Goal: Task Accomplishment & Management: Complete application form

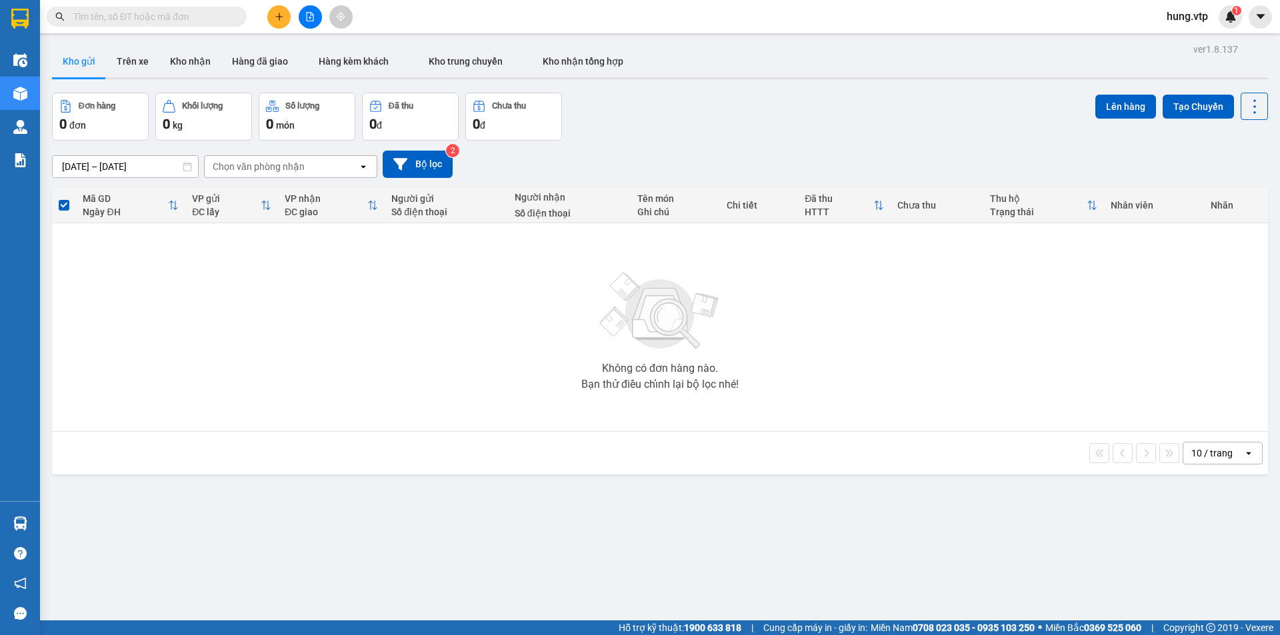
click at [1184, 13] on span "hung.vtp" at bounding box center [1187, 16] width 63 height 17
click at [1192, 39] on span "Đăng xuất" at bounding box center [1203, 41] width 56 height 15
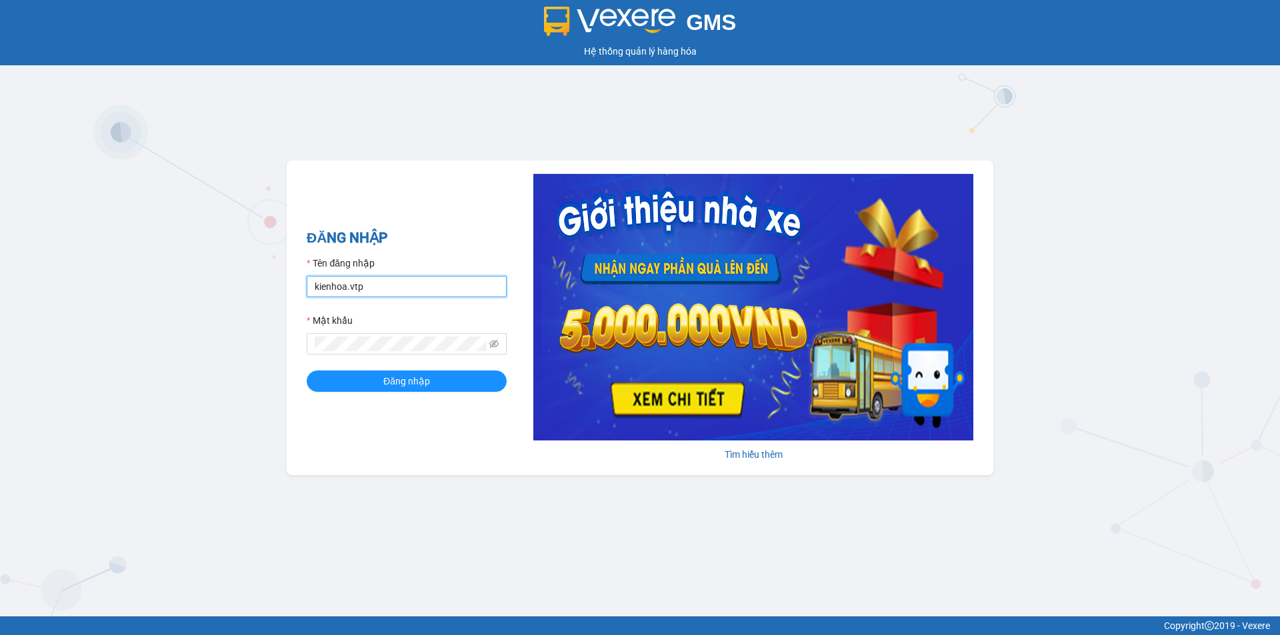
click at [409, 293] on input "kienhoa.vtp" at bounding box center [407, 286] width 200 height 21
drag, startPoint x: 375, startPoint y: 284, endPoint x: 257, endPoint y: 315, distance: 121.9
click at [257, 315] on div "GMS Hệ thống quản lý hàng hóa ĐĂNG NHẬP Tên đăng nhập kienhoa.vtp Mật khẩu Đăng…" at bounding box center [640, 308] width 1280 height 616
type input "hongthien.vtp"
click at [265, 382] on div "GMS Hệ thống quản lý hàng hóa ĐĂNG NHẬP Tên đăng nhập hongthien.vtp Mật khẩu Đă…" at bounding box center [640, 308] width 1280 height 616
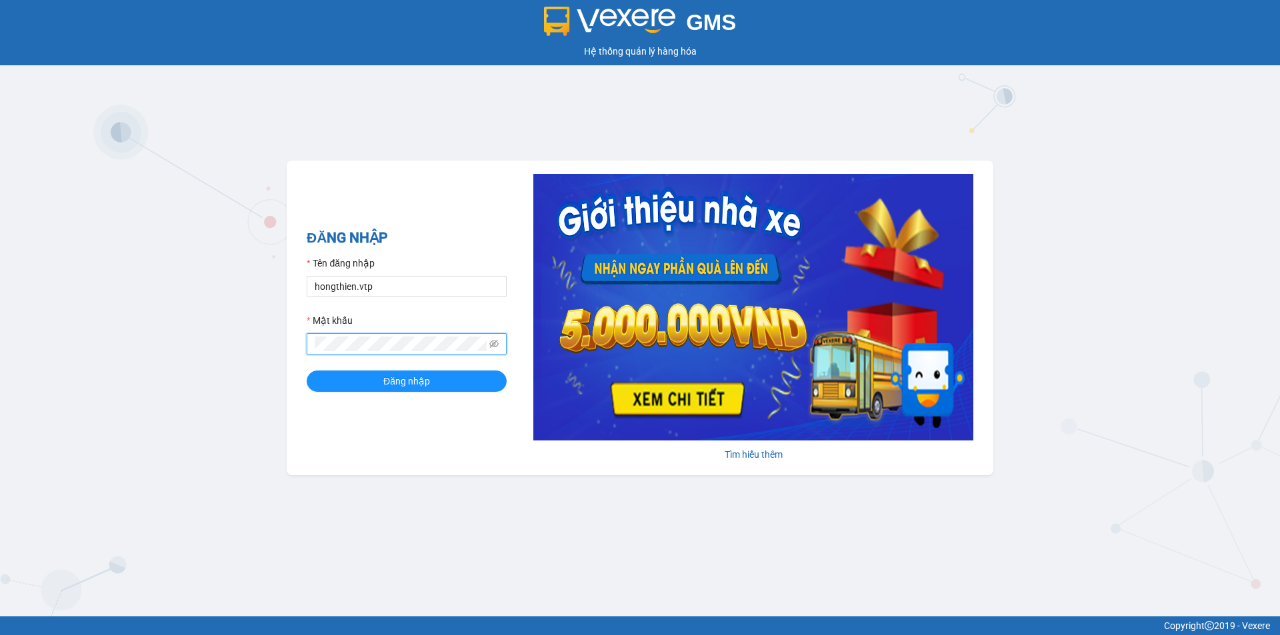
click at [307, 371] on button "Đăng nhập" at bounding box center [407, 381] width 200 height 21
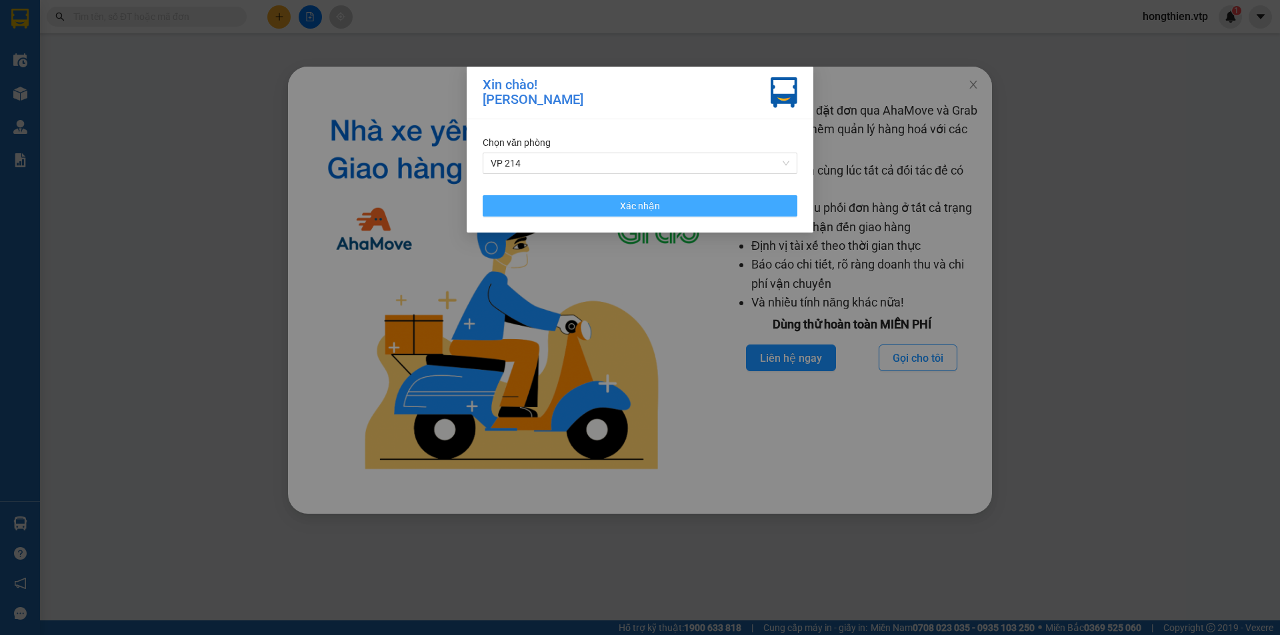
click at [602, 211] on button "Xác nhận" at bounding box center [640, 205] width 315 height 21
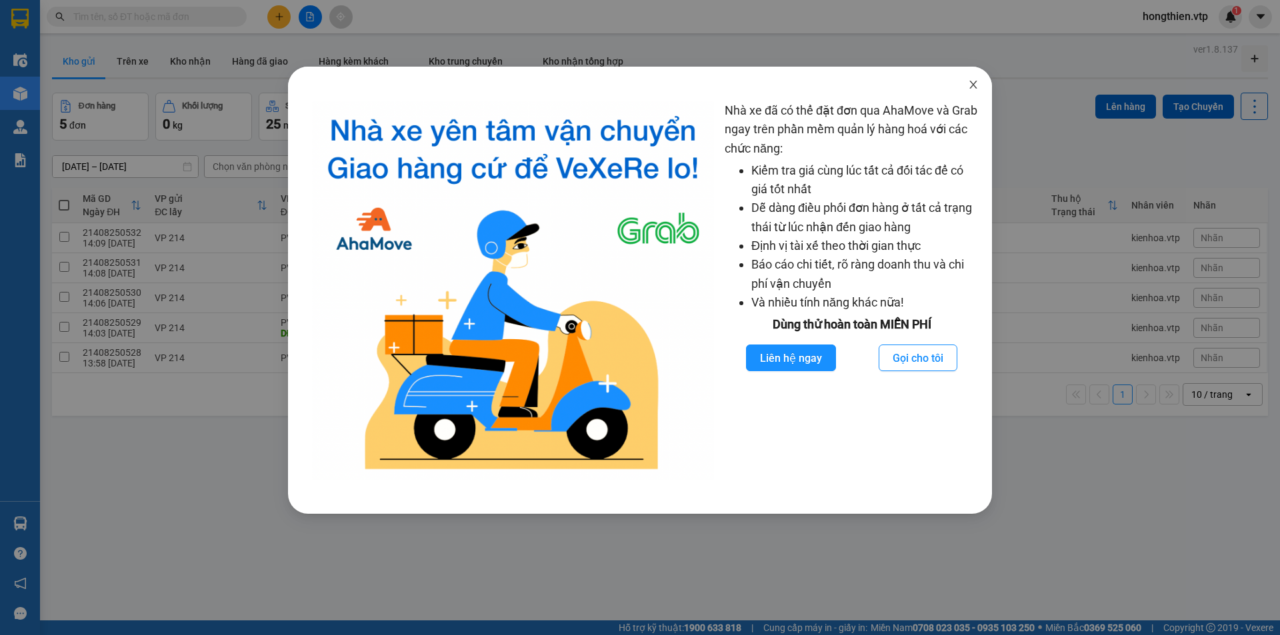
click at [972, 83] on icon "close" at bounding box center [973, 84] width 11 height 11
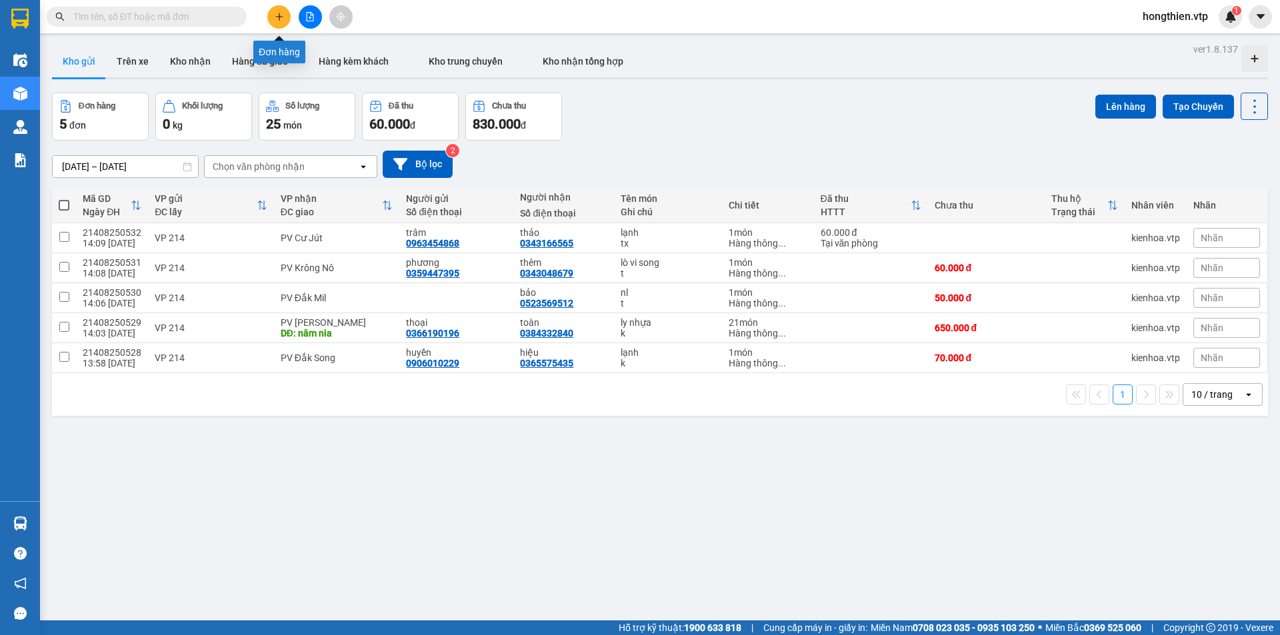
click at [279, 10] on button at bounding box center [278, 16] width 23 height 23
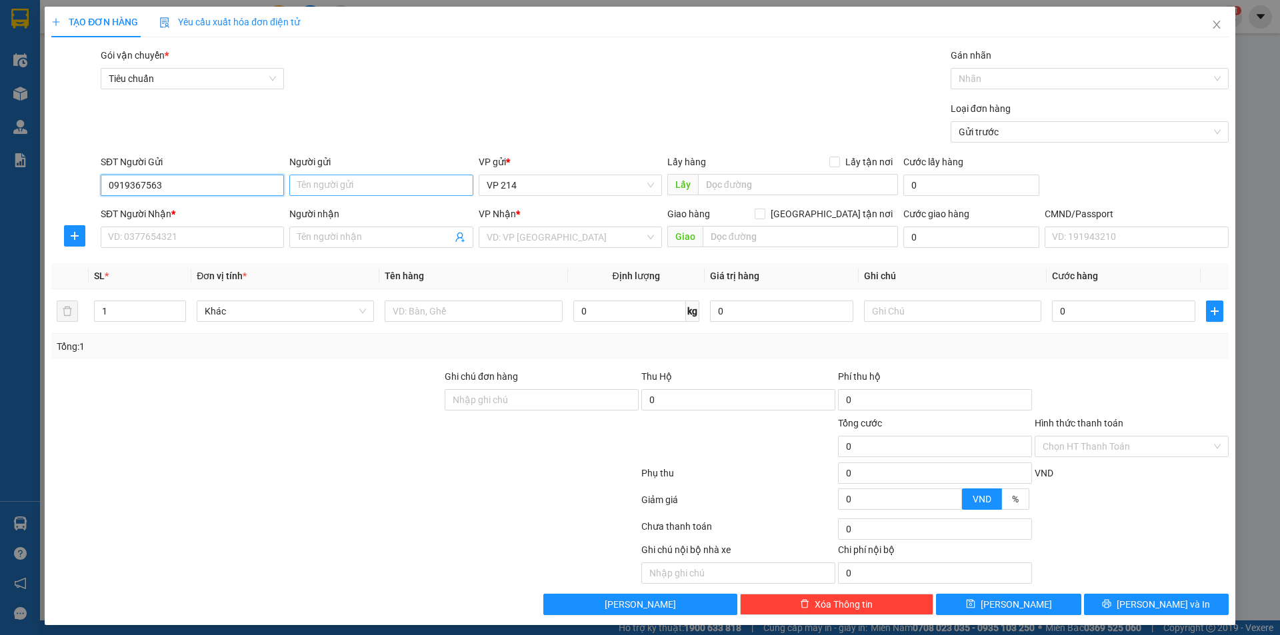
type input "0919367563"
click at [323, 186] on input "Người gửi" at bounding box center [380, 185] width 183 height 21
type input "khâm"
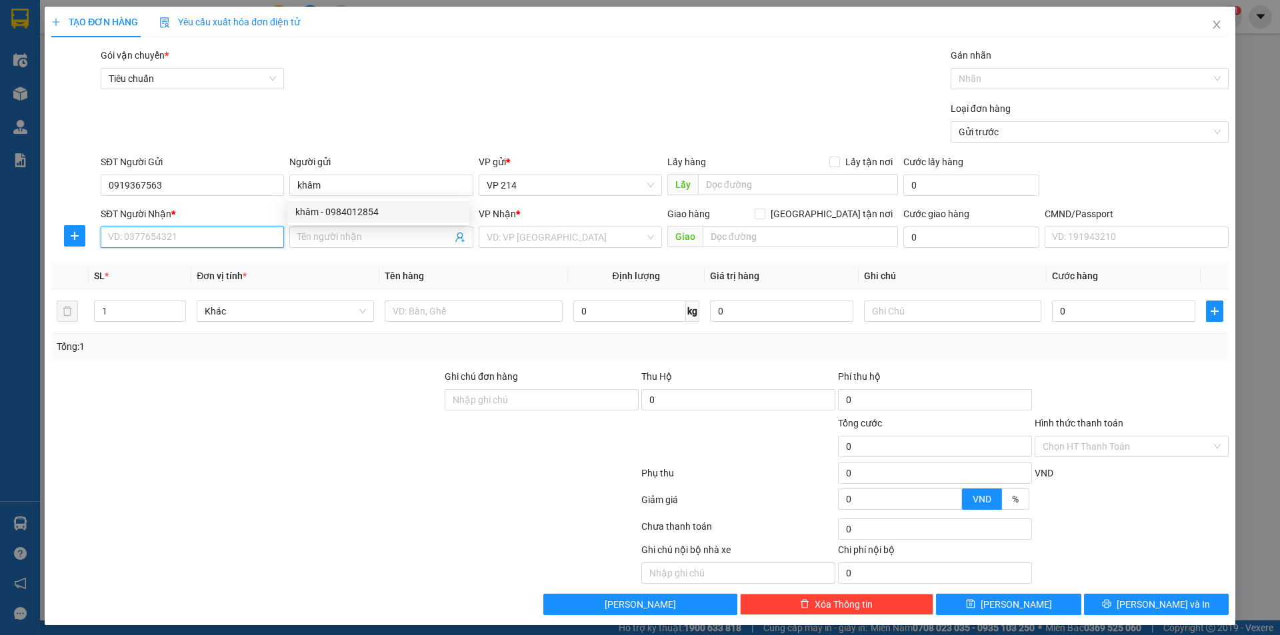
click at [175, 234] on input "SĐT Người Nhận *" at bounding box center [192, 237] width 183 height 21
type input "0905798994"
click at [313, 235] on input "Người nhận" at bounding box center [374, 237] width 154 height 15
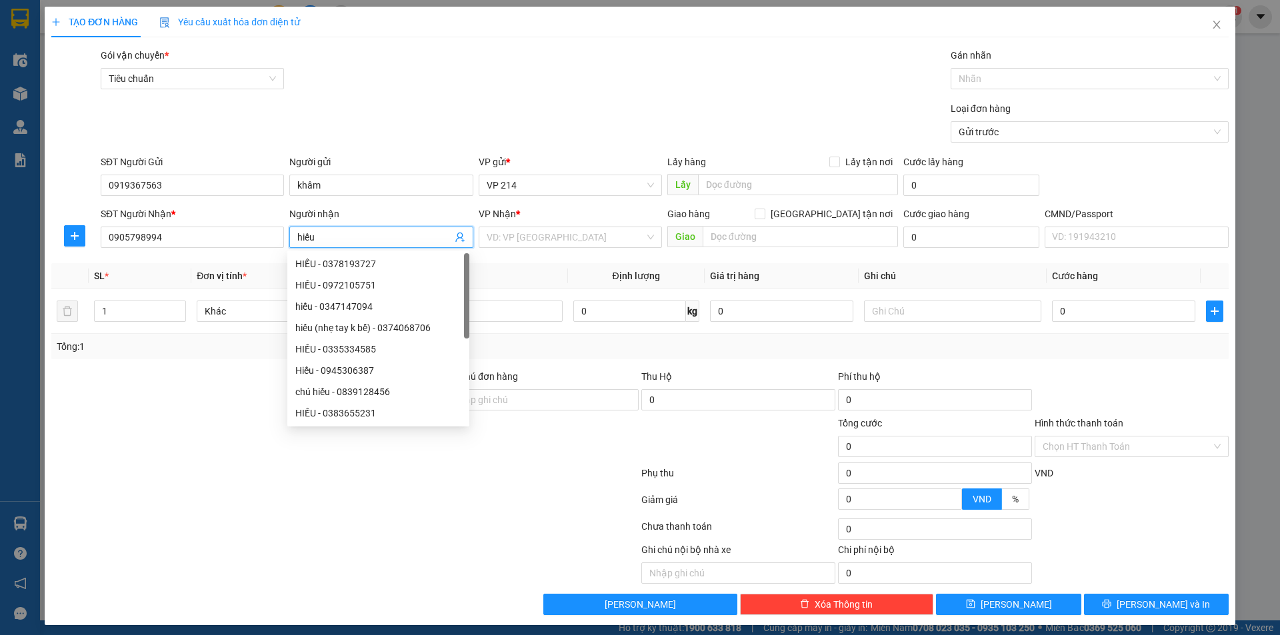
type input "hiếu"
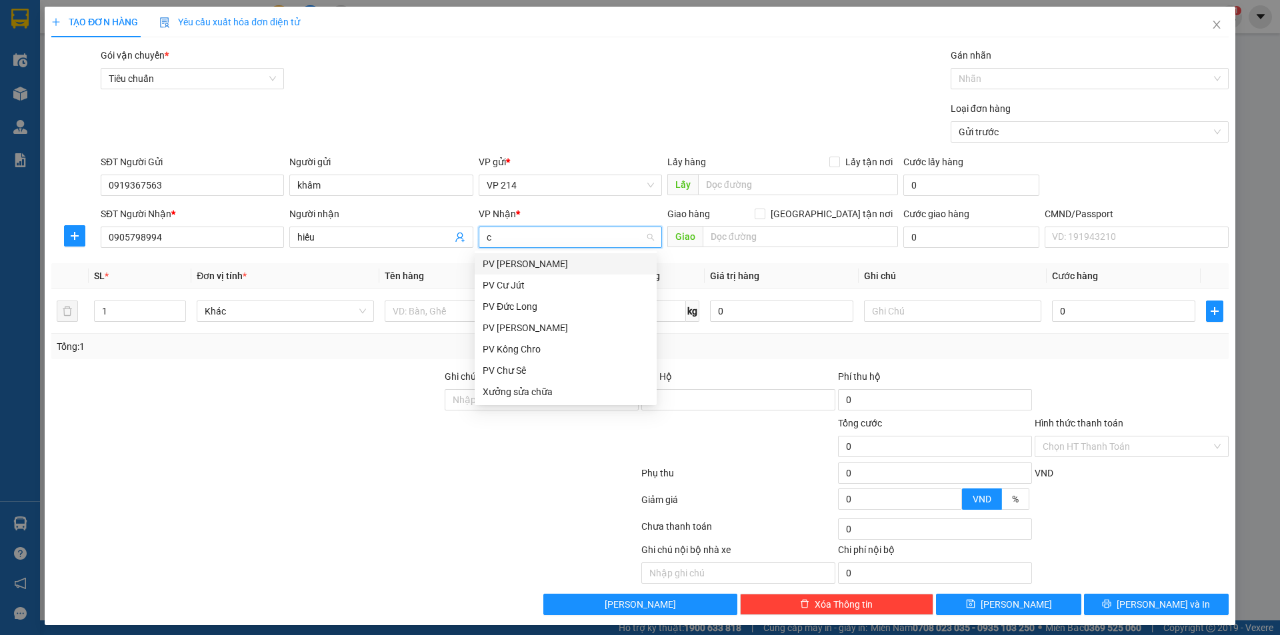
type input "cj"
click at [518, 263] on div "PV Cư Jút" at bounding box center [566, 264] width 166 height 15
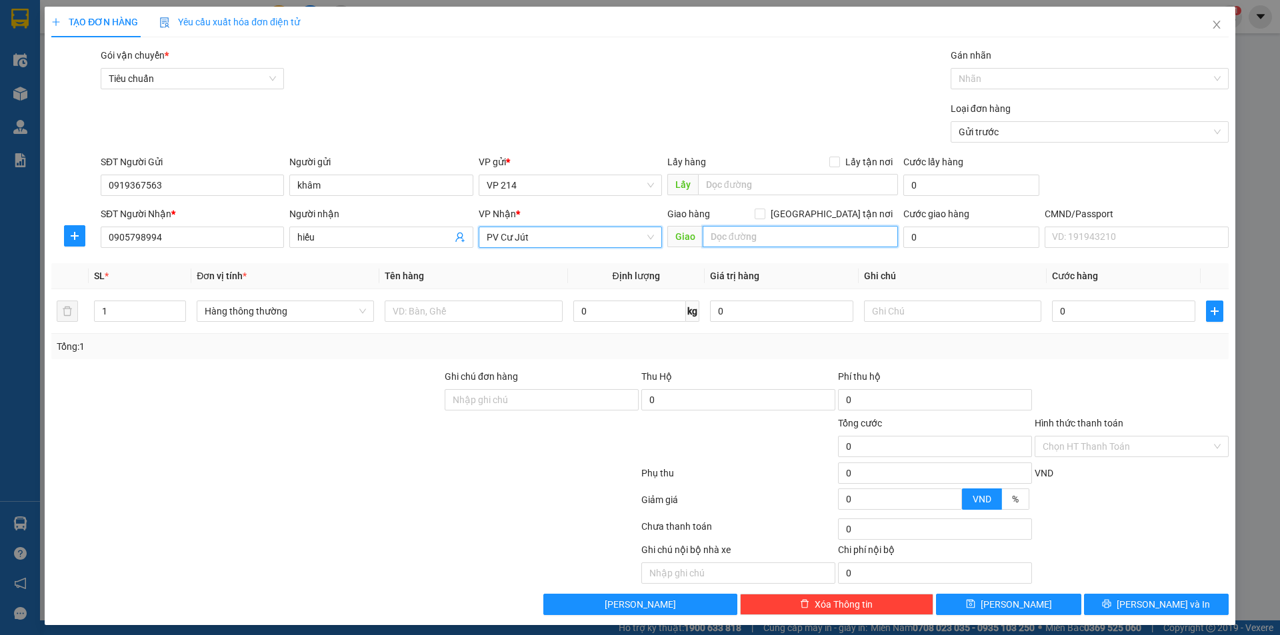
click at [740, 233] on input "text" at bounding box center [799, 236] width 195 height 21
type input "k kt bên trong"
click at [129, 318] on input "1" at bounding box center [140, 311] width 91 height 20
type input "2"
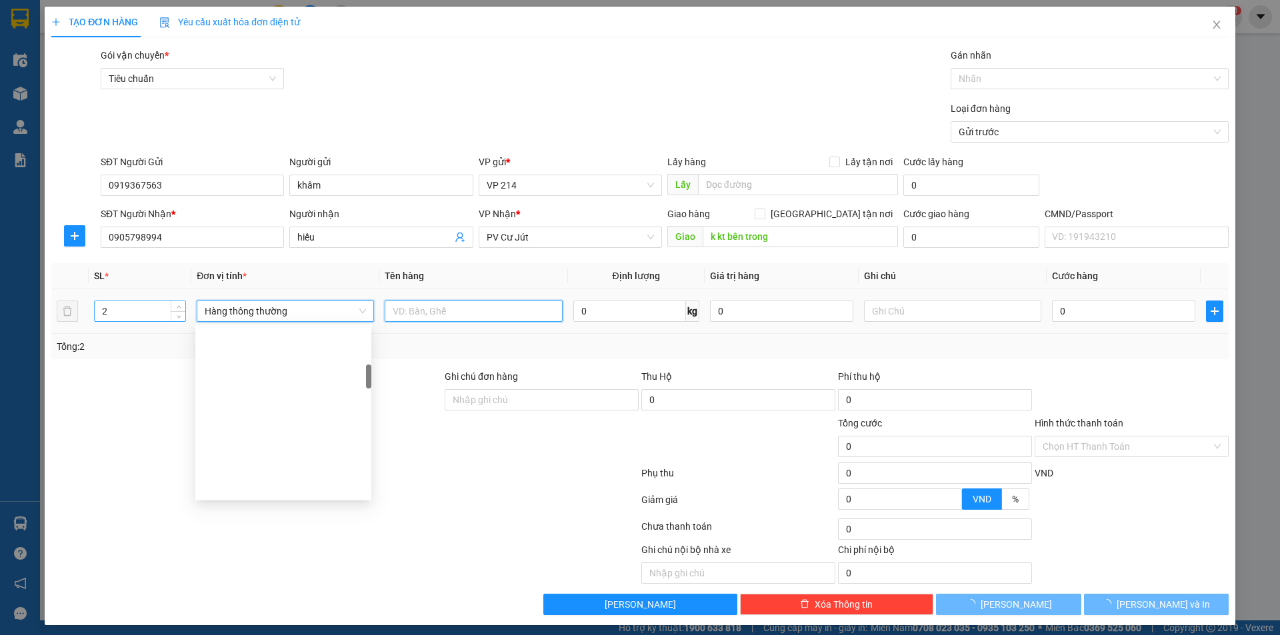
scroll to position [277, 0]
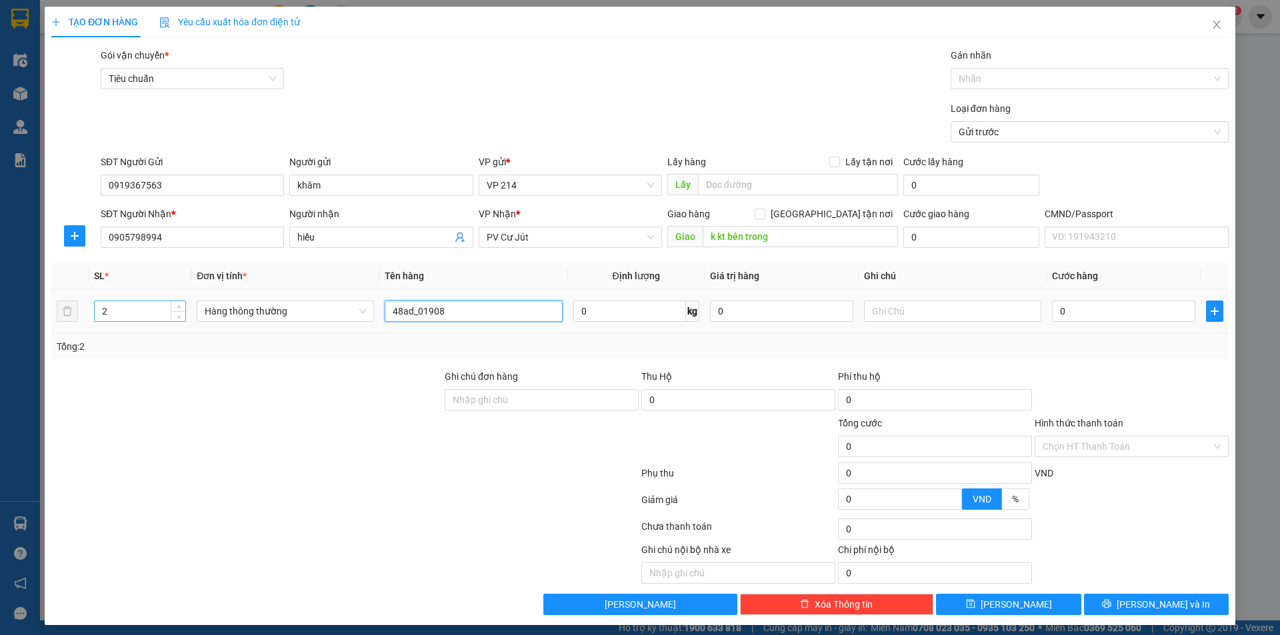
type input "48ad_01908"
type input "xe+lap top"
type input "4"
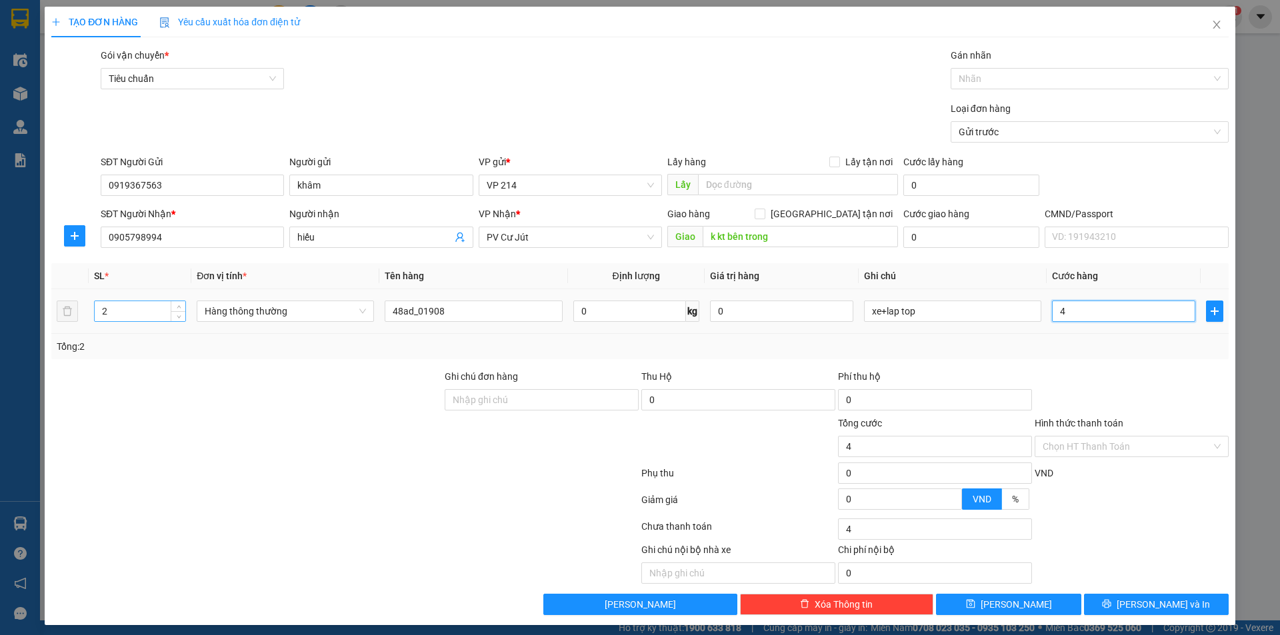
type input "40"
type input "400"
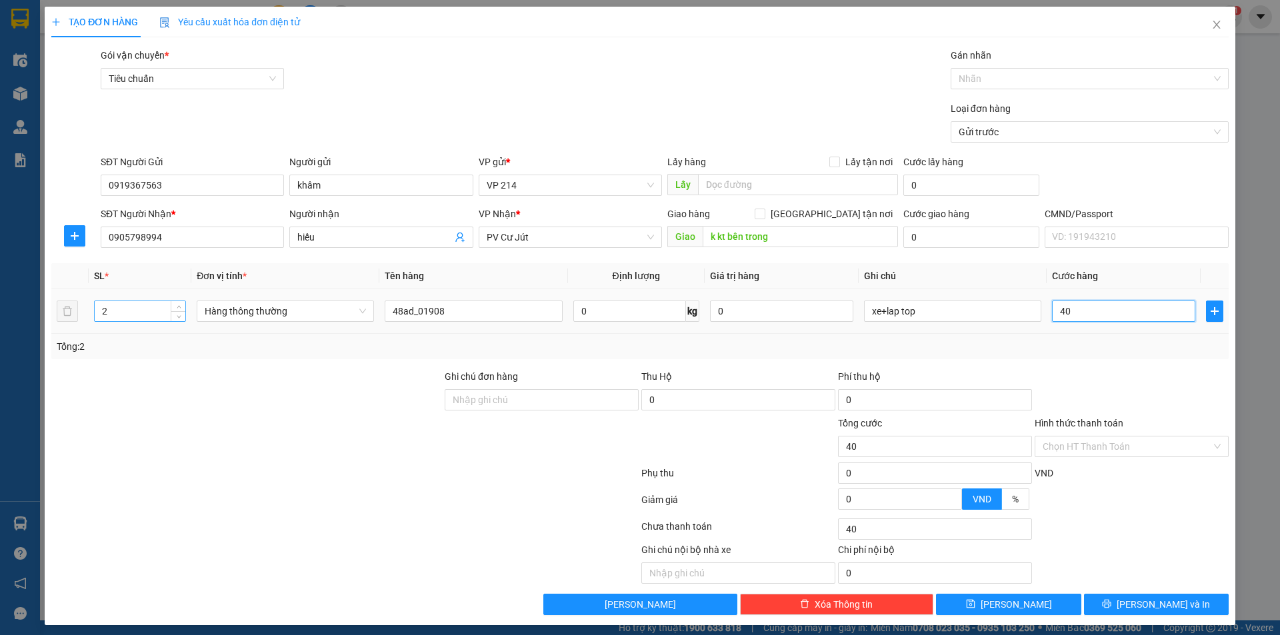
type input "400"
type input "4.000"
type input "40.000"
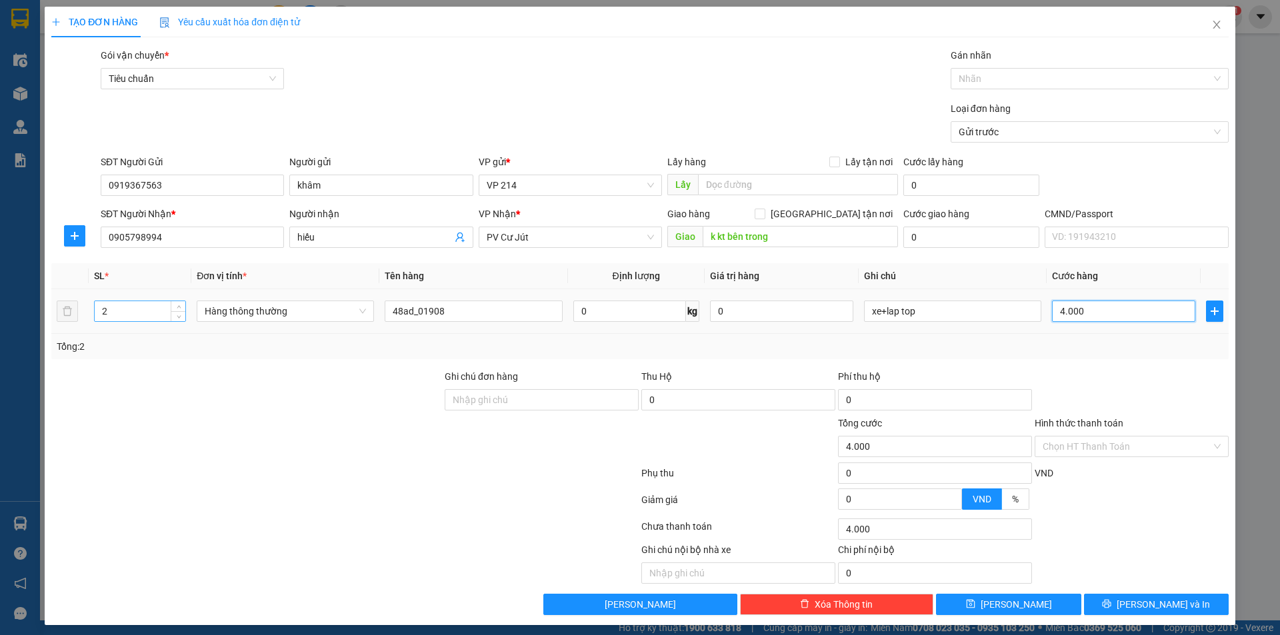
type input "40.000"
type input "400.000"
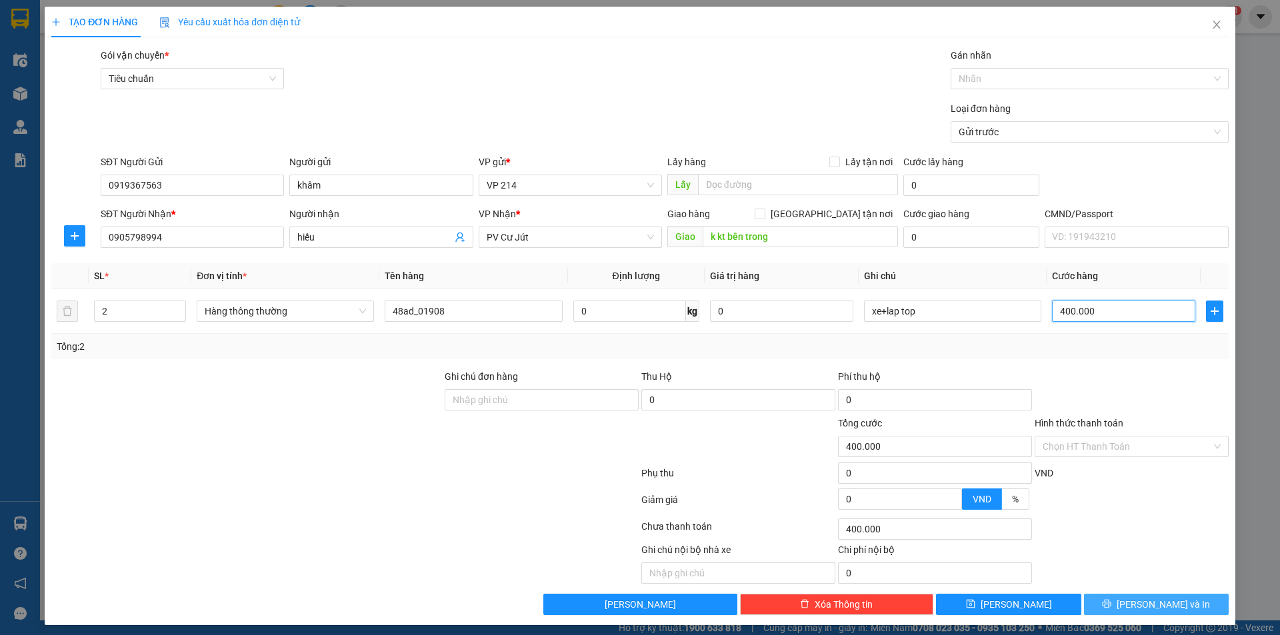
type input "400.000"
click at [1111, 600] on icon "printer" at bounding box center [1106, 603] width 9 height 9
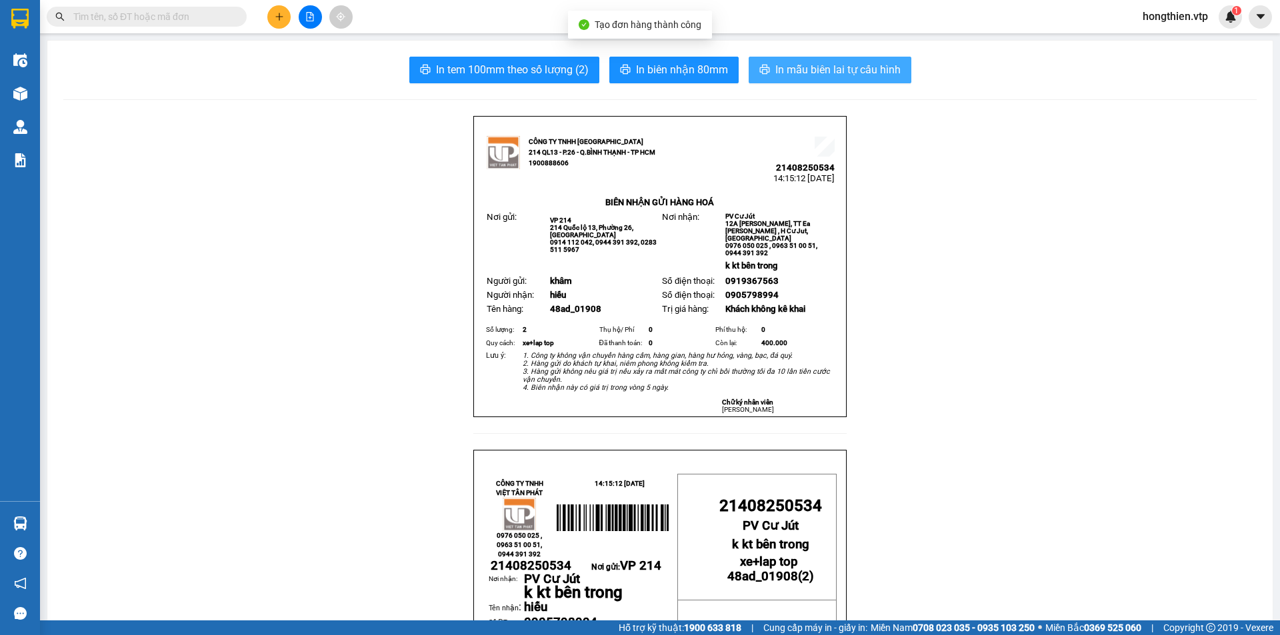
click at [800, 69] on span "In mẫu biên lai tự cấu hình" at bounding box center [837, 69] width 125 height 17
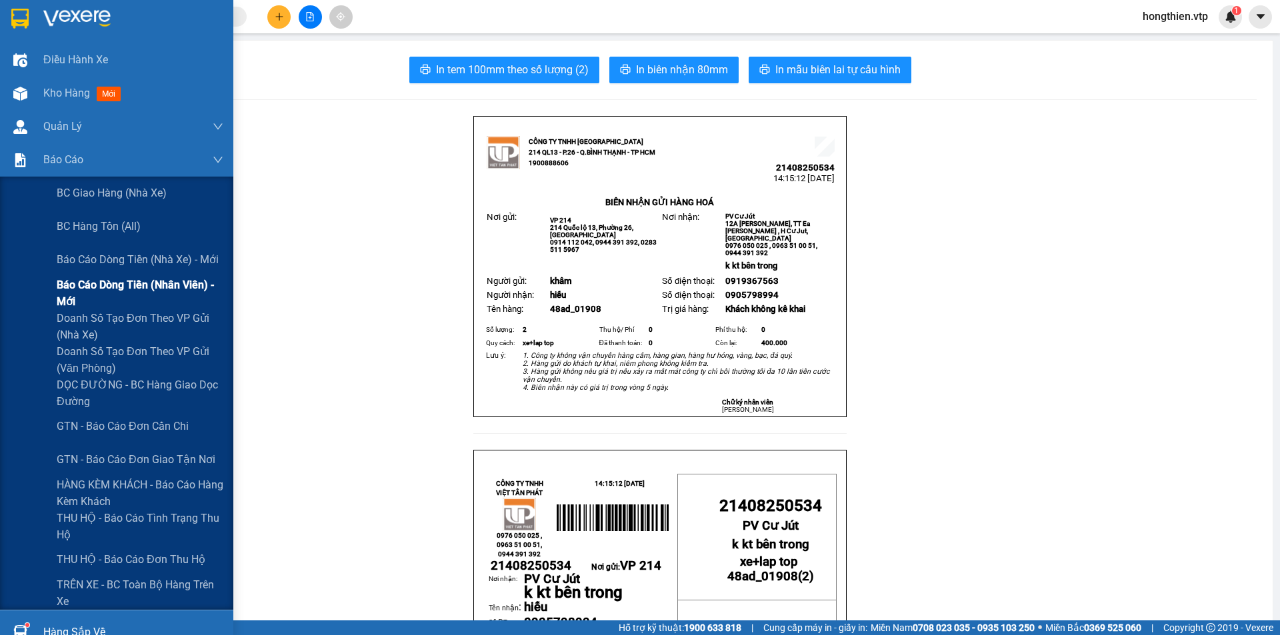
click at [159, 283] on span "Báo cáo dòng tiền (nhân viên) - mới" at bounding box center [140, 293] width 167 height 33
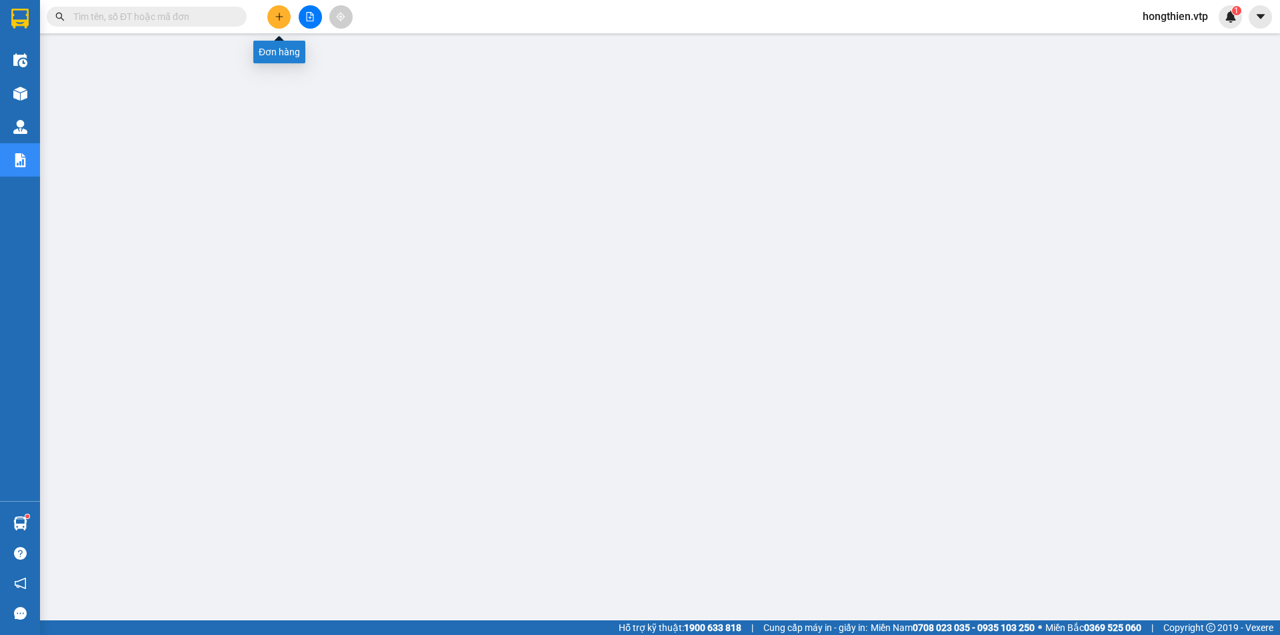
click at [284, 17] on button at bounding box center [278, 16] width 23 height 23
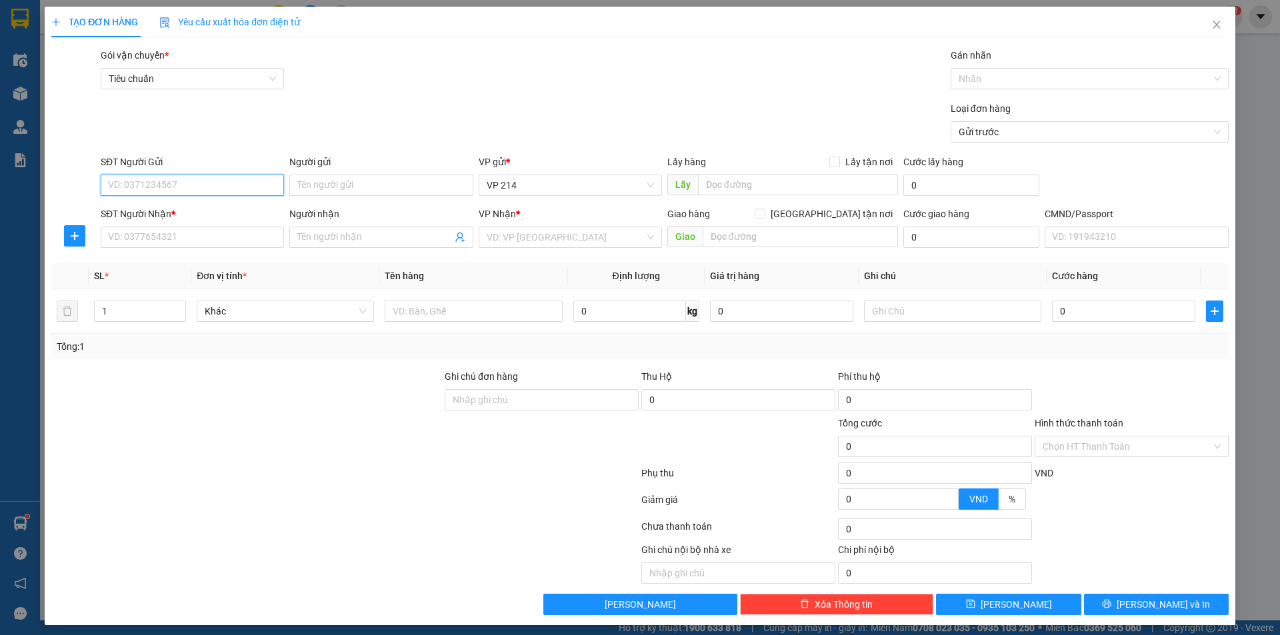
click at [161, 184] on input "SĐT Người Gửi" at bounding box center [192, 185] width 183 height 21
type input "0337659131"
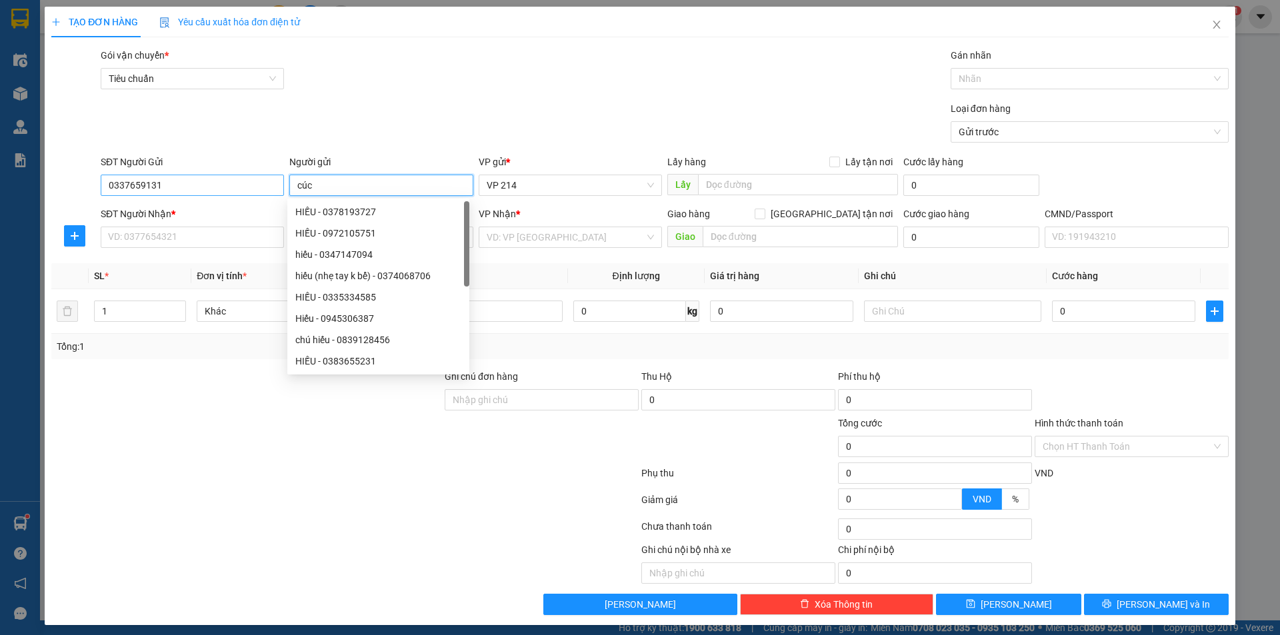
type input "cúc"
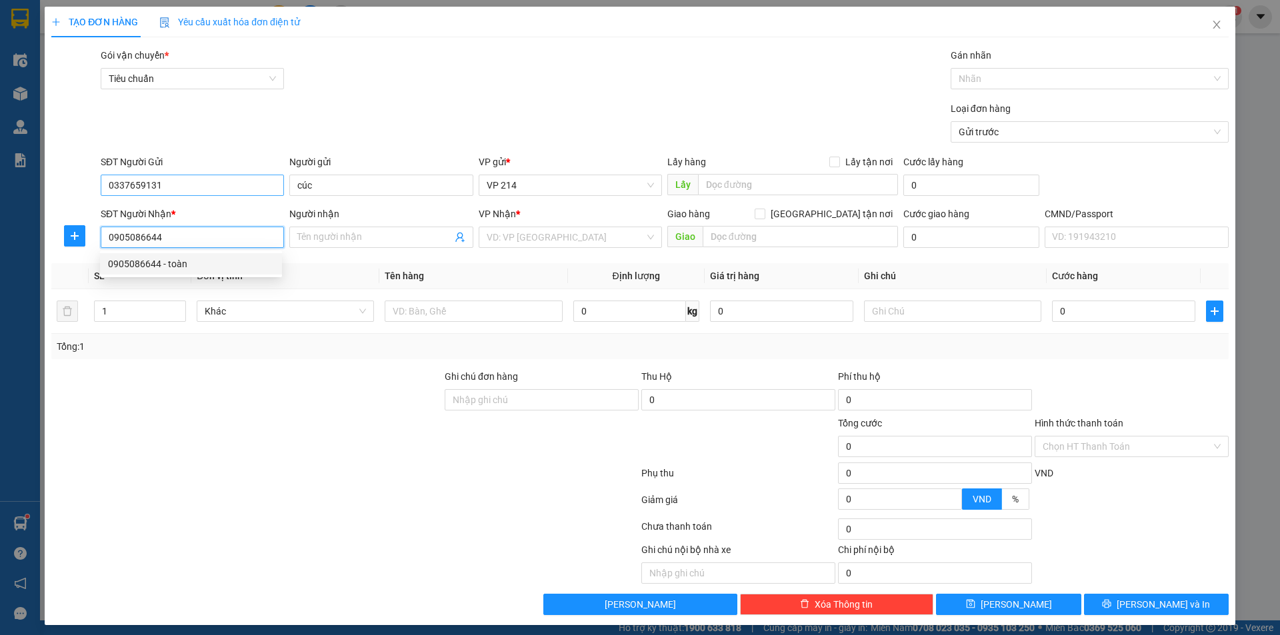
type input "0905086644"
type input "toàn"
checkbox input "true"
type input "gtn"
type input "80.000"
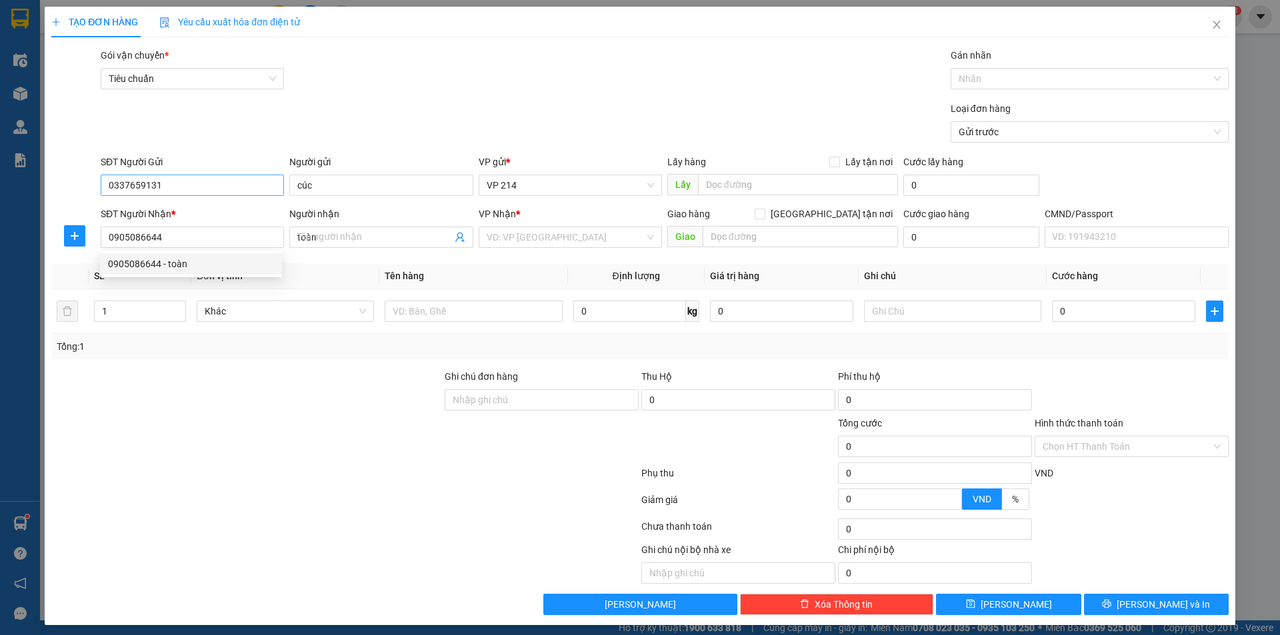
type input "80.000"
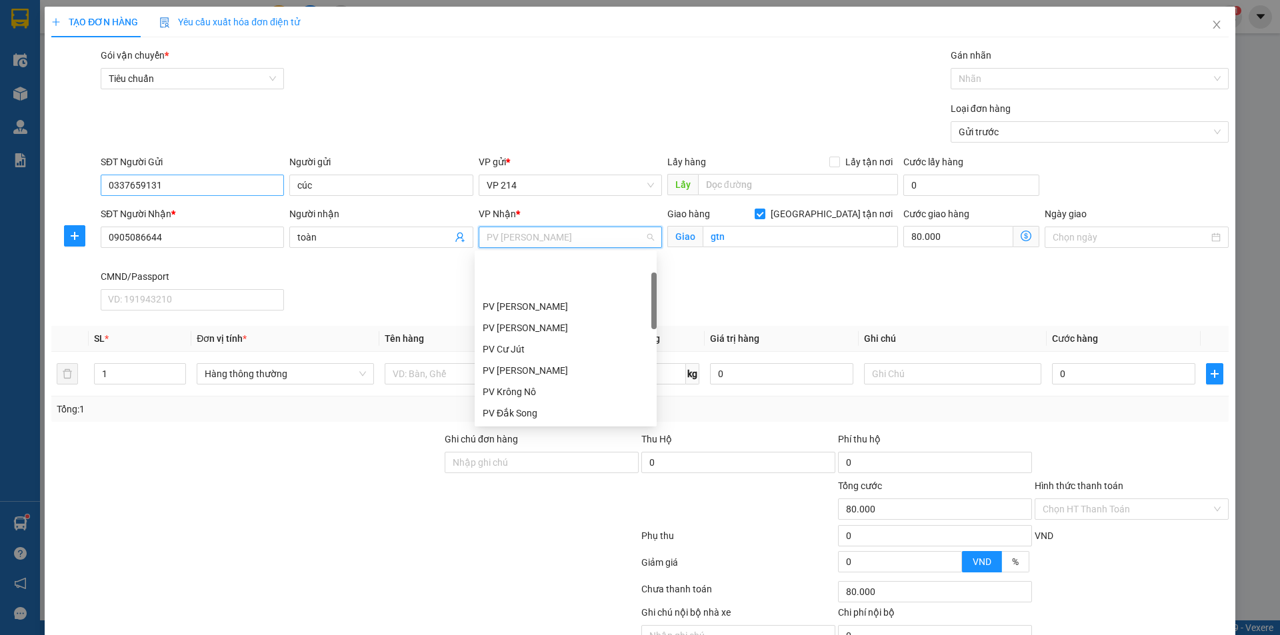
scroll to position [64, 0]
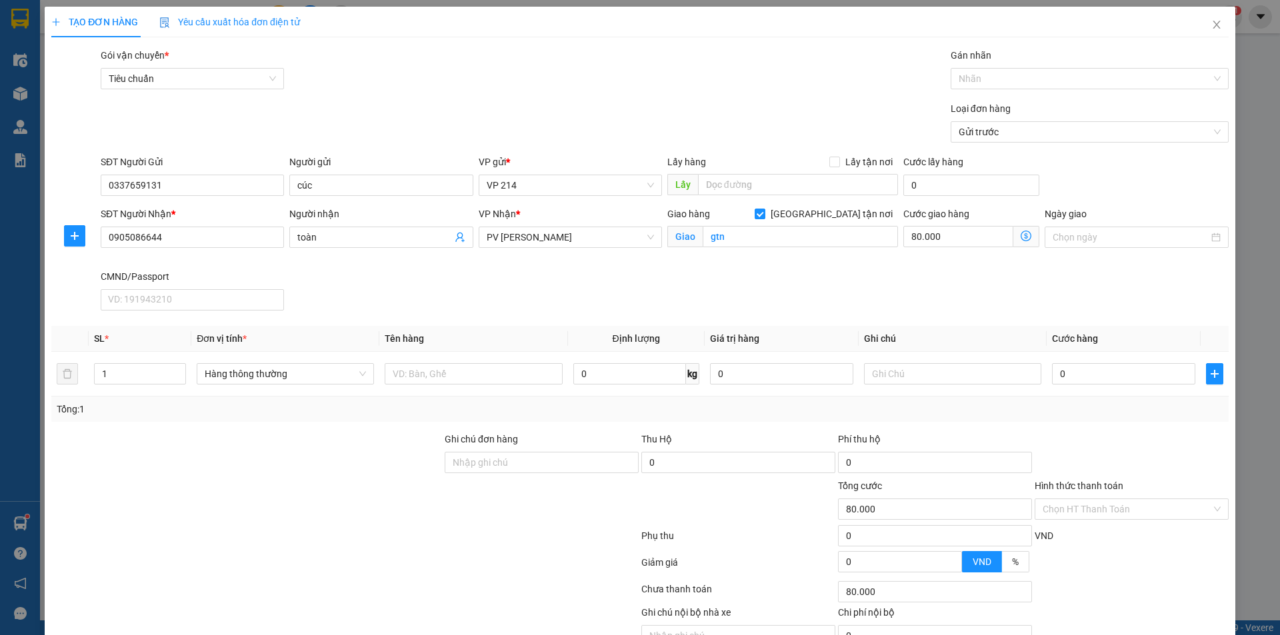
click at [940, 295] on div "SĐT Người Nhận * 0905086644 Người nhận toàn VP Nhận * PV Gia Nghĩa Giao hàng Gi…" at bounding box center [664, 261] width 1133 height 109
click at [1100, 241] on input "Ngày giao" at bounding box center [1129, 237] width 155 height 15
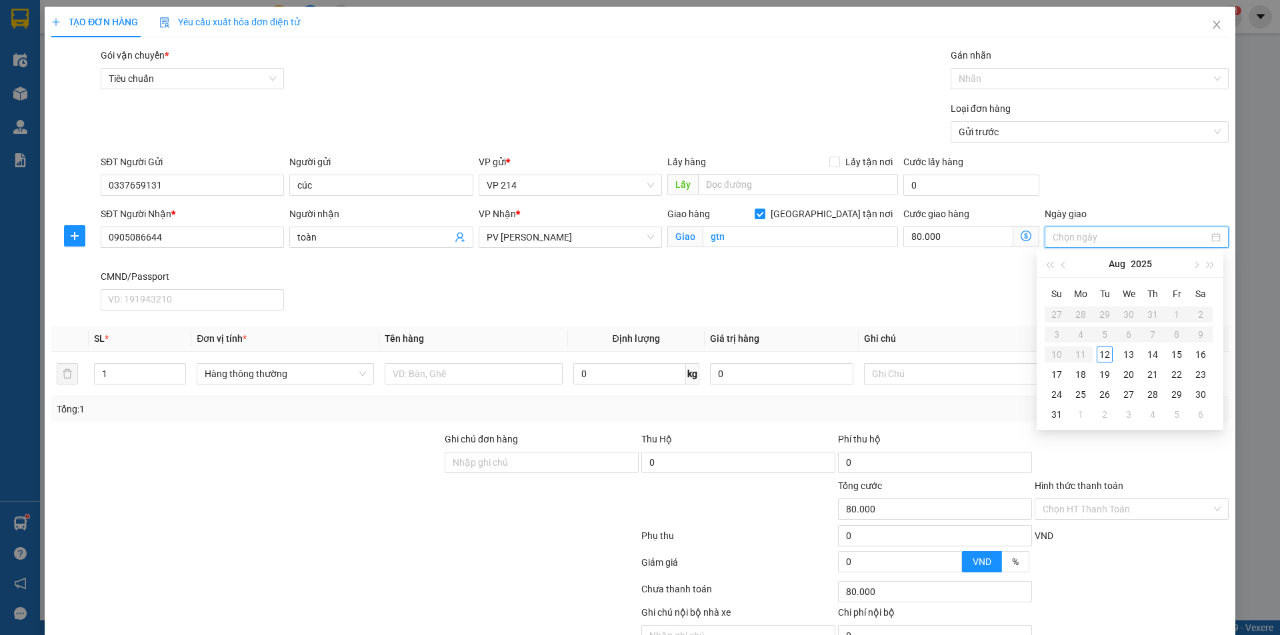
click at [487, 282] on div "SĐT Người Nhận * 0905086644 Người nhận toàn VP Nhận * PV Gia Nghĩa Giao hàng Gi…" at bounding box center [664, 261] width 1133 height 109
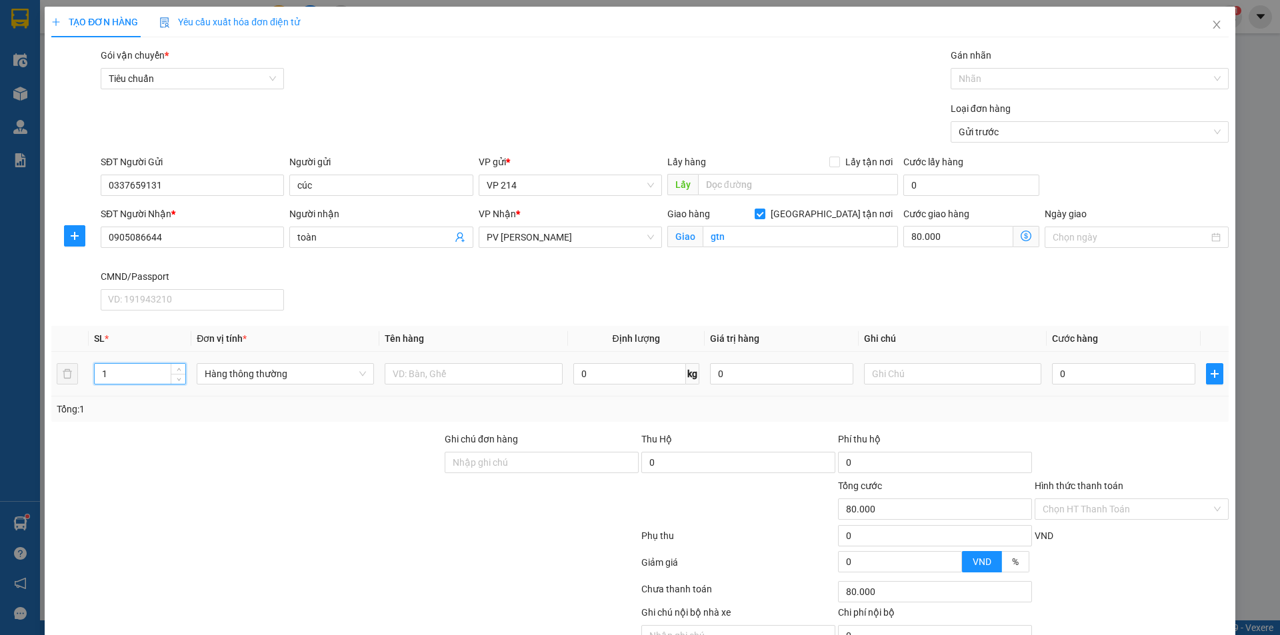
click at [144, 373] on input "1" at bounding box center [140, 374] width 91 height 20
type input "2"
type input "thuốc"
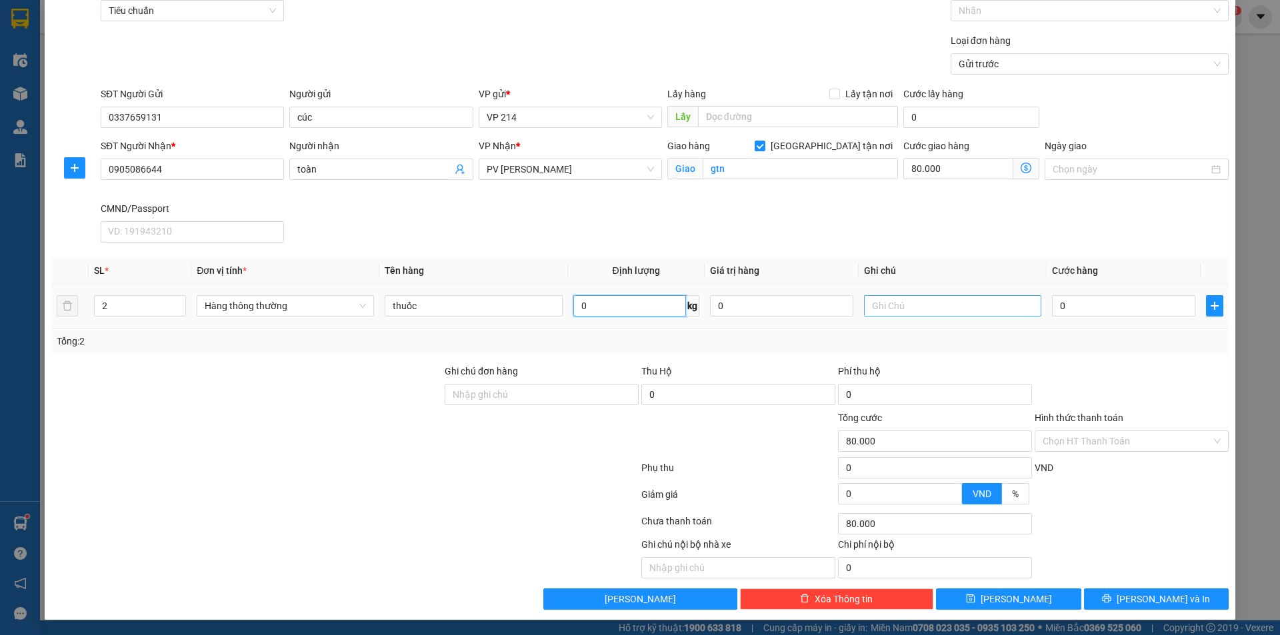
scroll to position [69, 0]
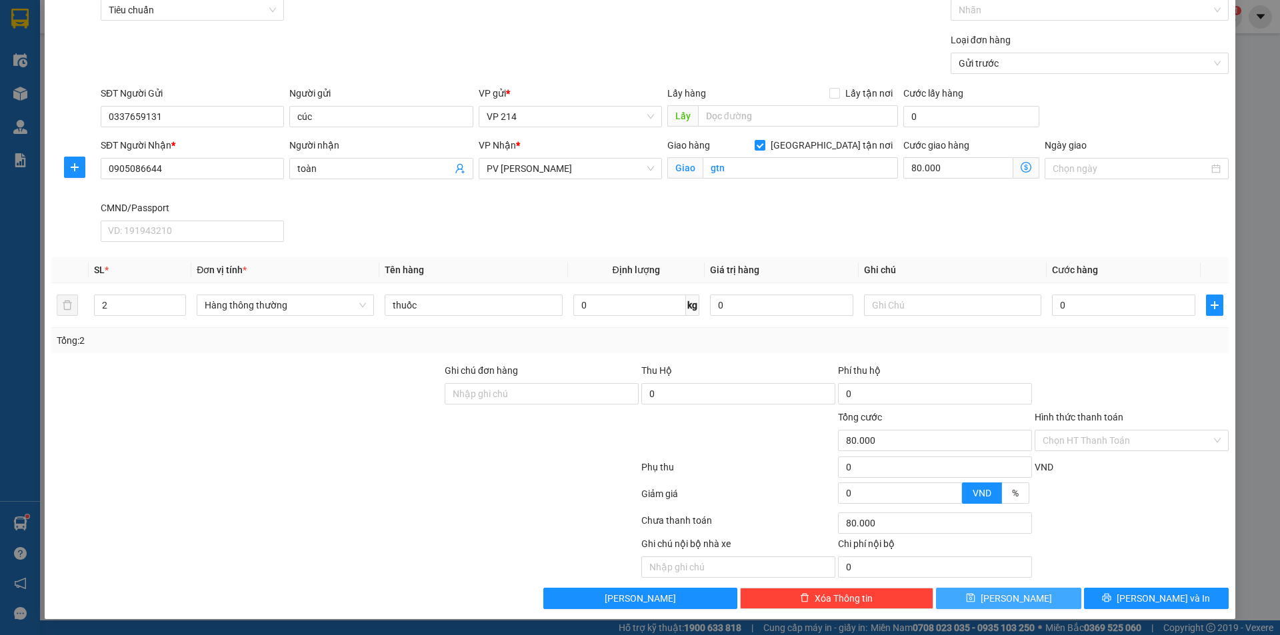
click at [1024, 595] on button "Lưu" at bounding box center [1008, 598] width 145 height 21
click at [978, 596] on button "Lưu" at bounding box center [1008, 598] width 145 height 21
click at [1076, 304] on input "0" at bounding box center [1123, 305] width 143 height 21
type input "4"
type input "80.004"
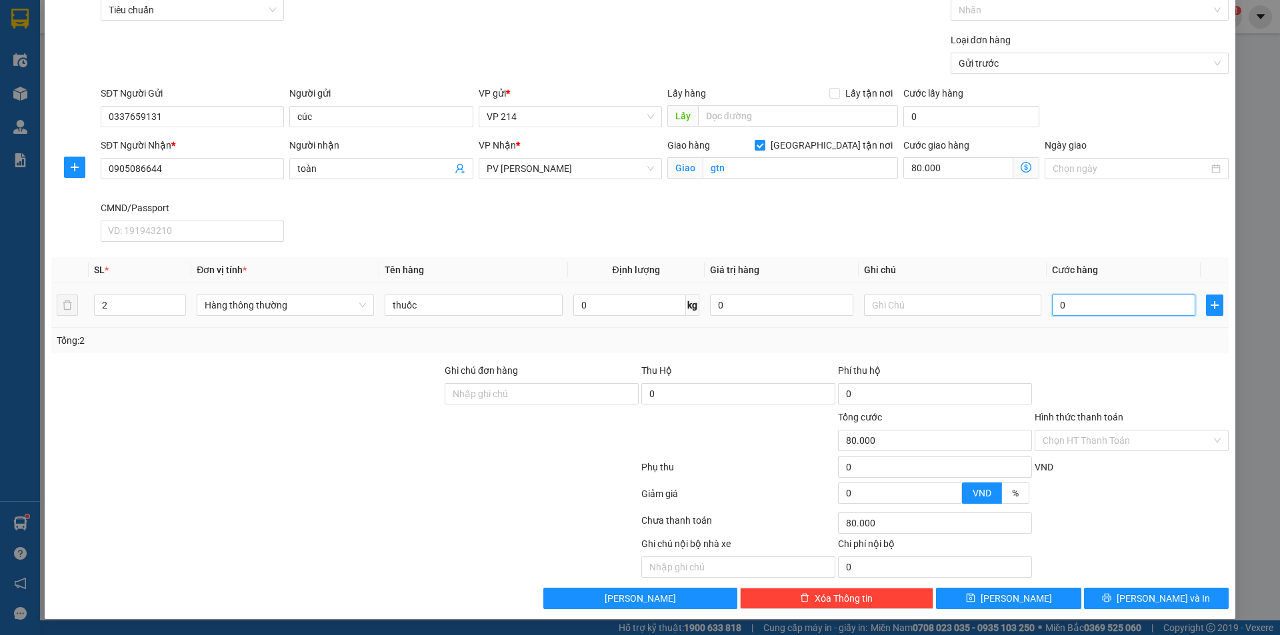
type input "80.004"
type input "40"
type input "80.040"
type input "400"
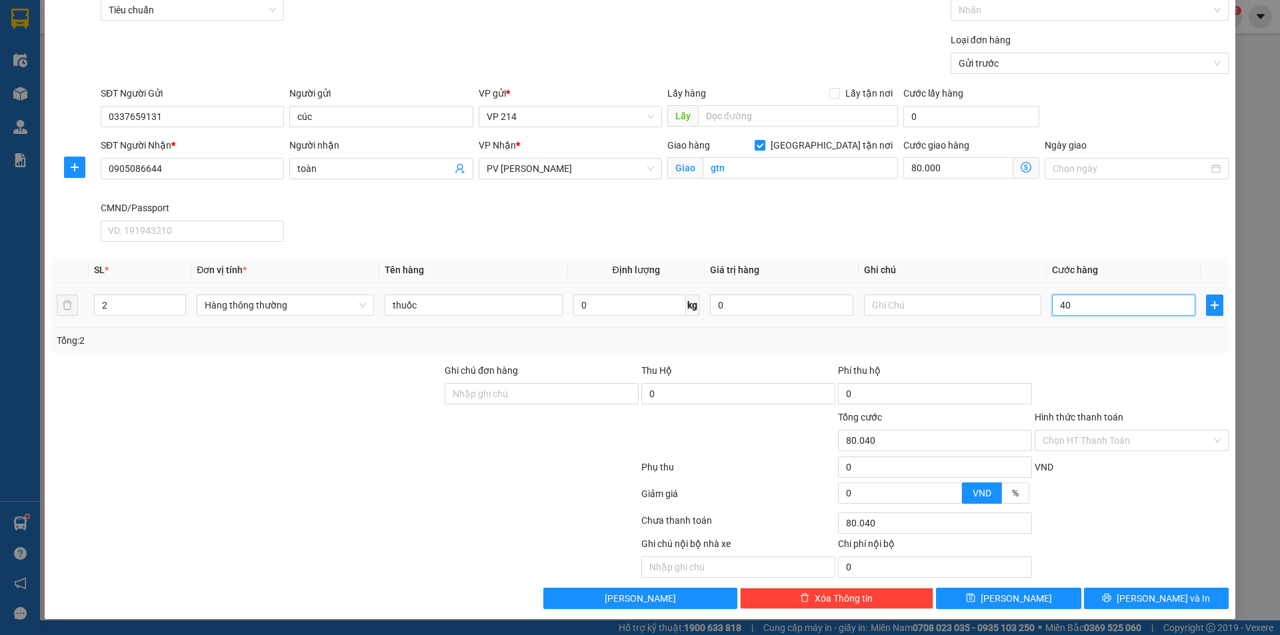
type input "80.400"
type input "4.000"
type input "84.000"
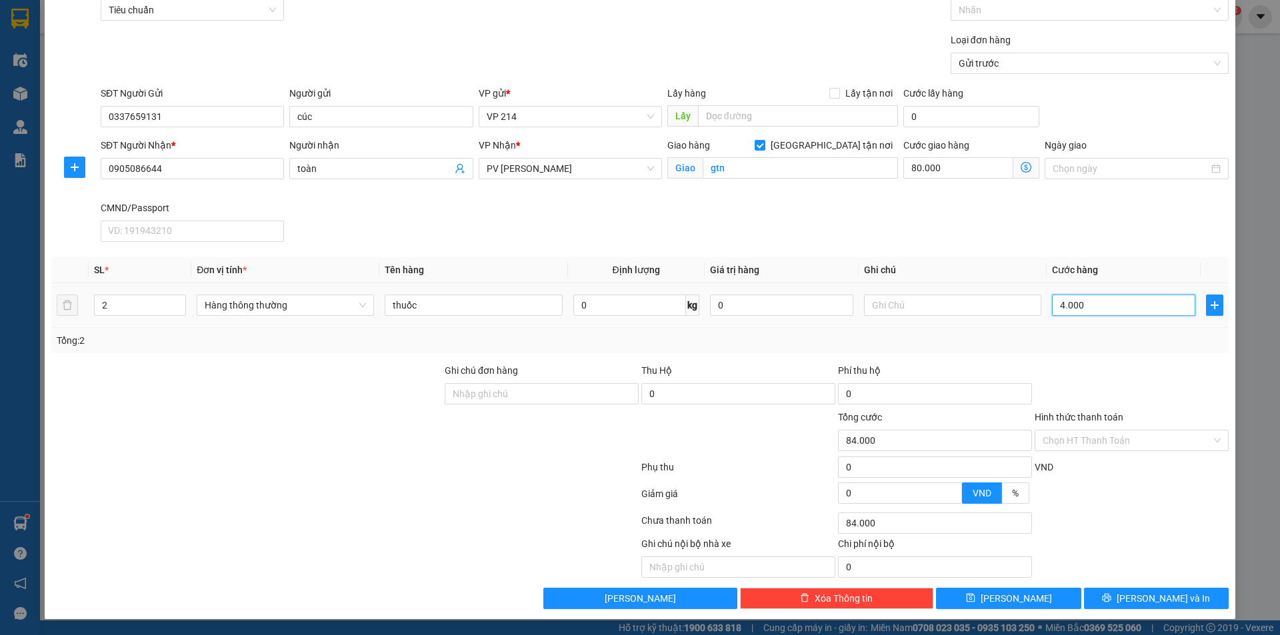
type input "40.000"
type input "120.000"
type input "40.000"
click at [1029, 597] on button "Lưu" at bounding box center [1008, 598] width 145 height 21
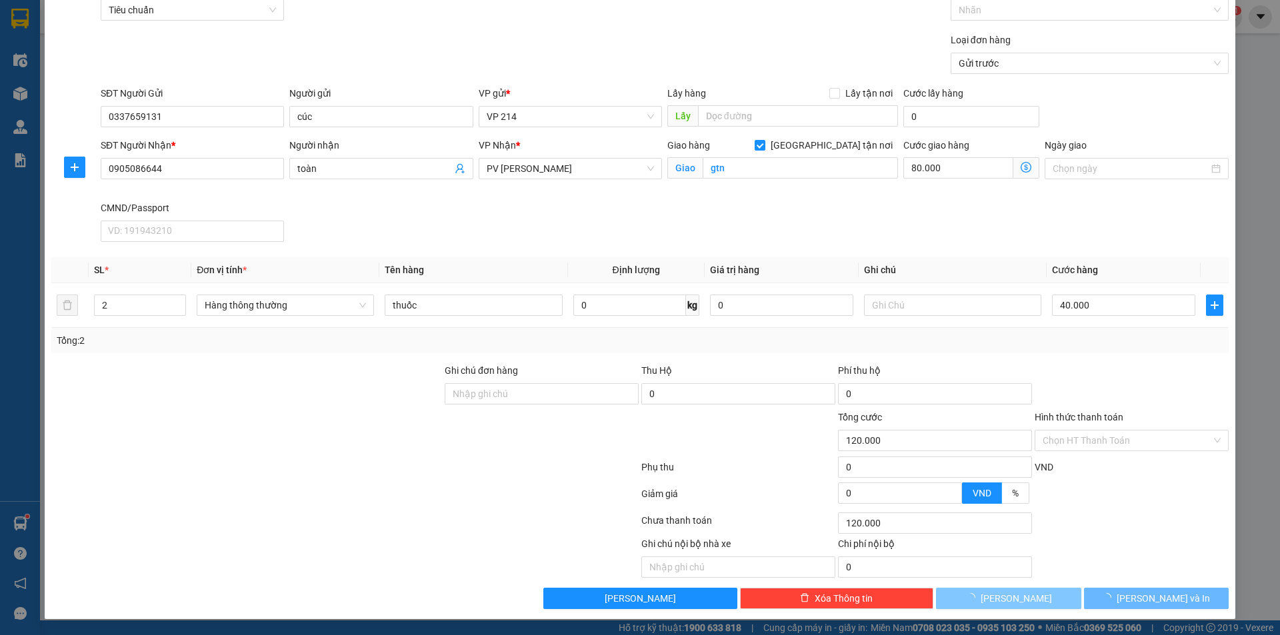
checkbox input "false"
type input "1"
type input "0"
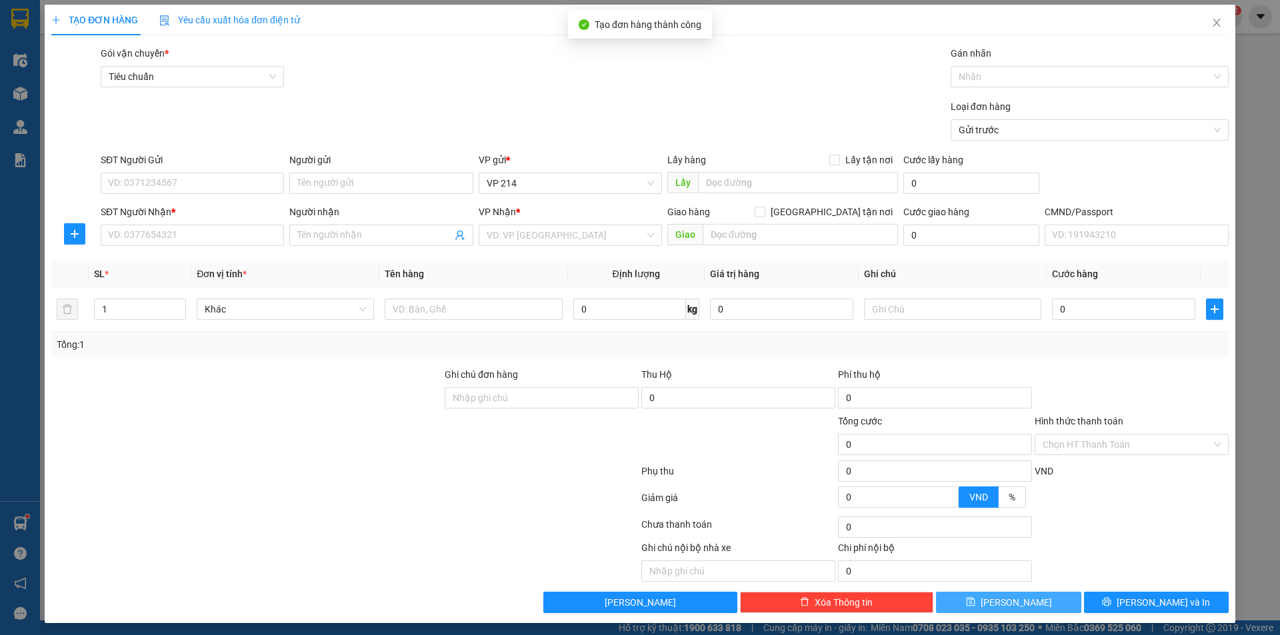
scroll to position [0, 0]
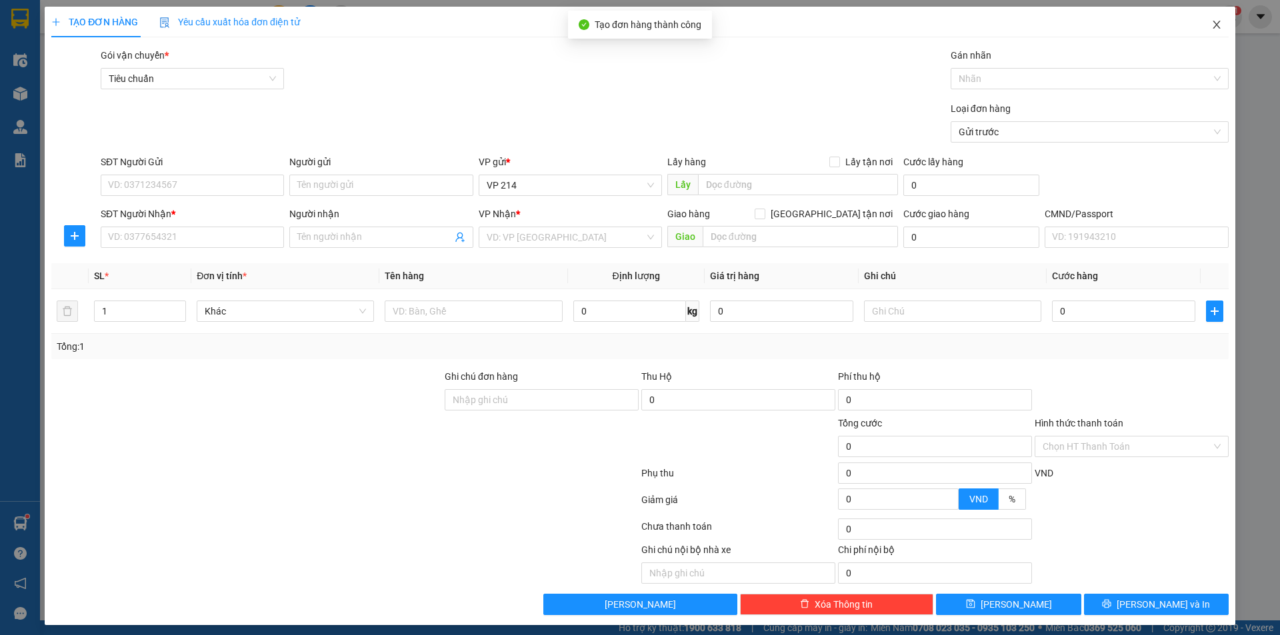
click at [1201, 32] on span "Close" at bounding box center [1216, 25] width 37 height 37
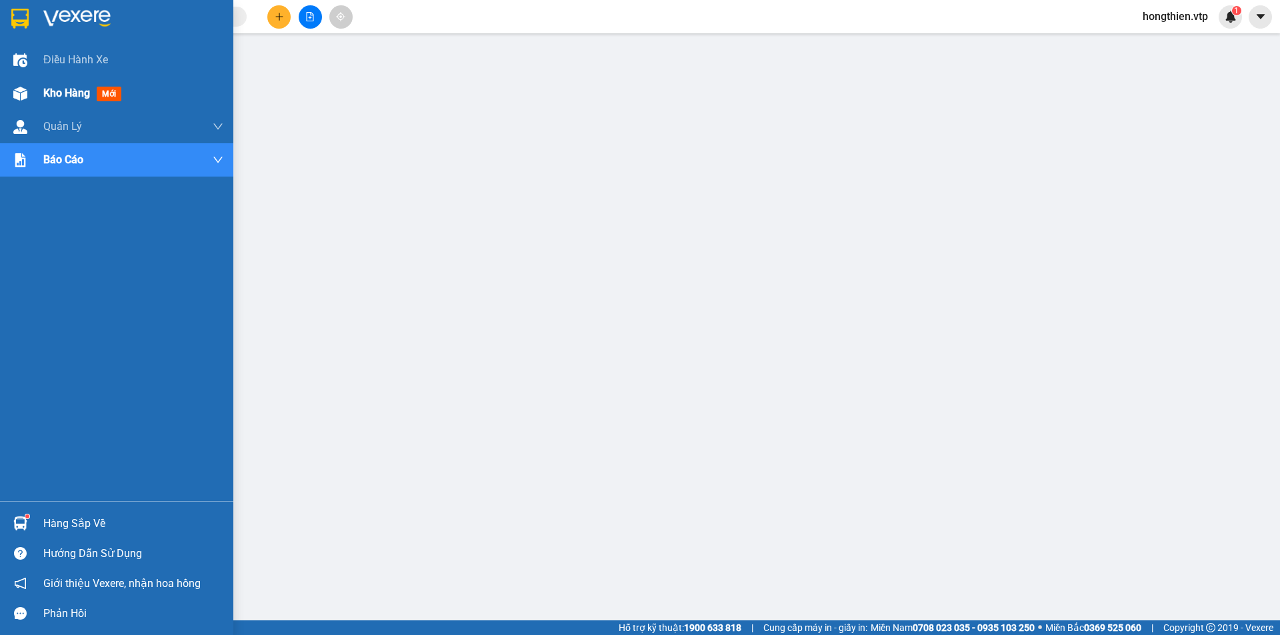
click at [21, 91] on img at bounding box center [20, 94] width 14 height 14
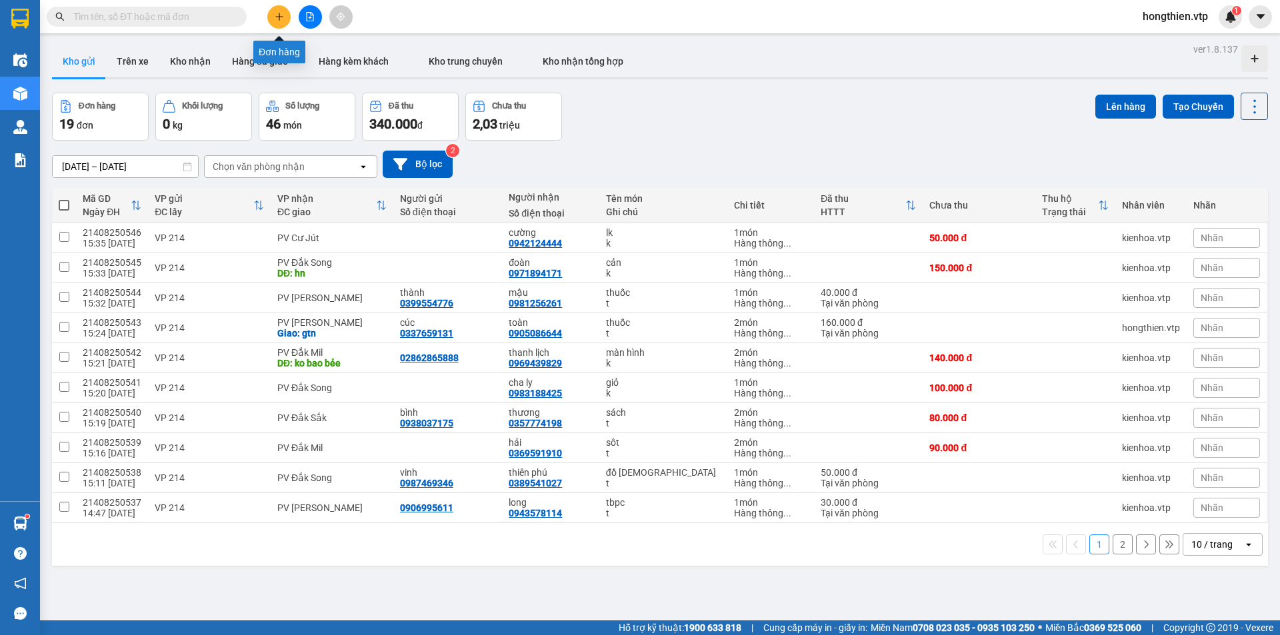
click at [283, 20] on icon "plus" at bounding box center [279, 16] width 9 height 9
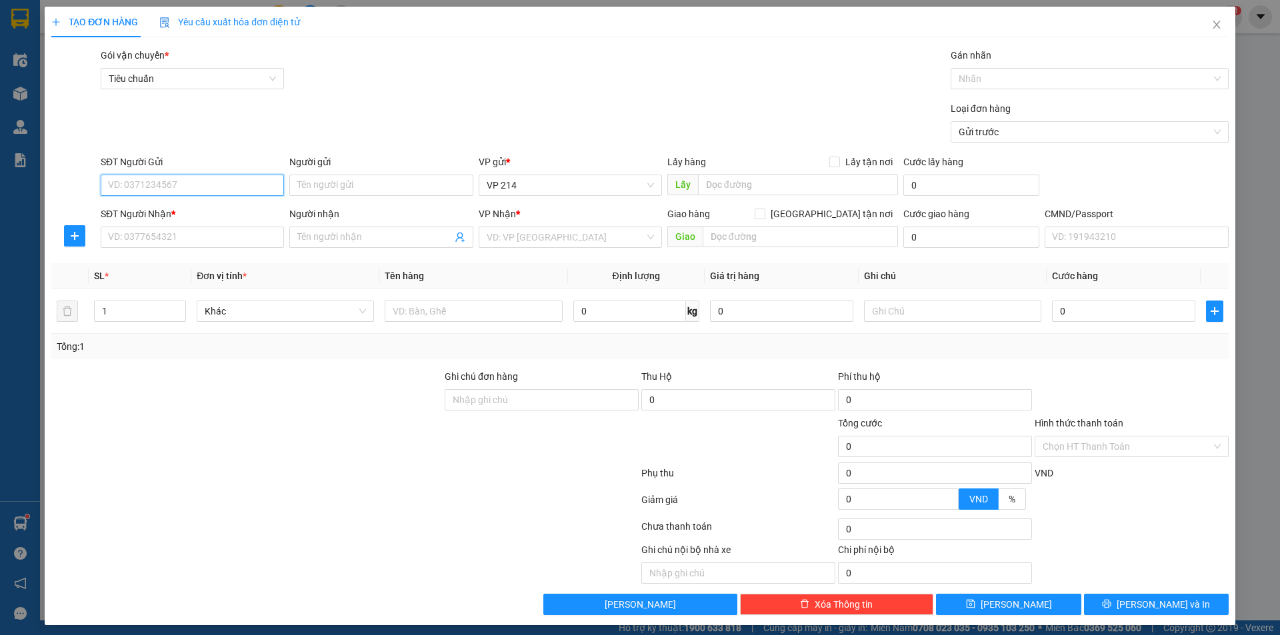
click at [179, 189] on input "SĐT Người Gửi" at bounding box center [192, 185] width 183 height 21
type input "000000000000000000000"
type input "0396617933"
type input "0988177636"
type input "tuấn"
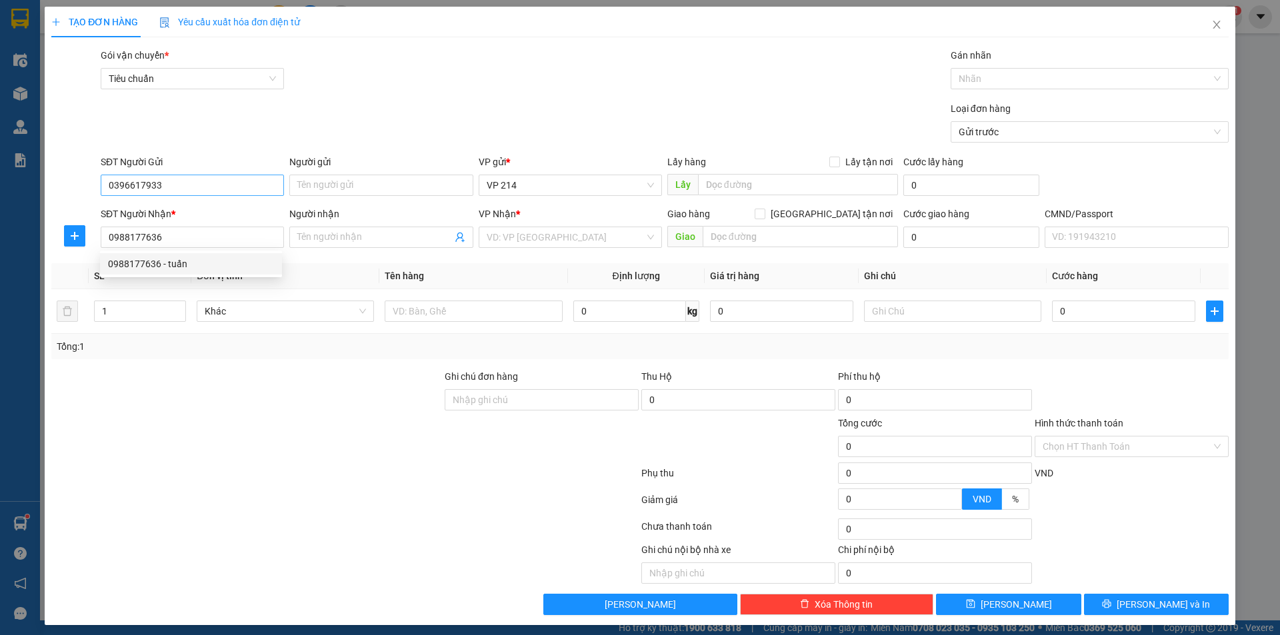
type input "hn (hàng ướt)"
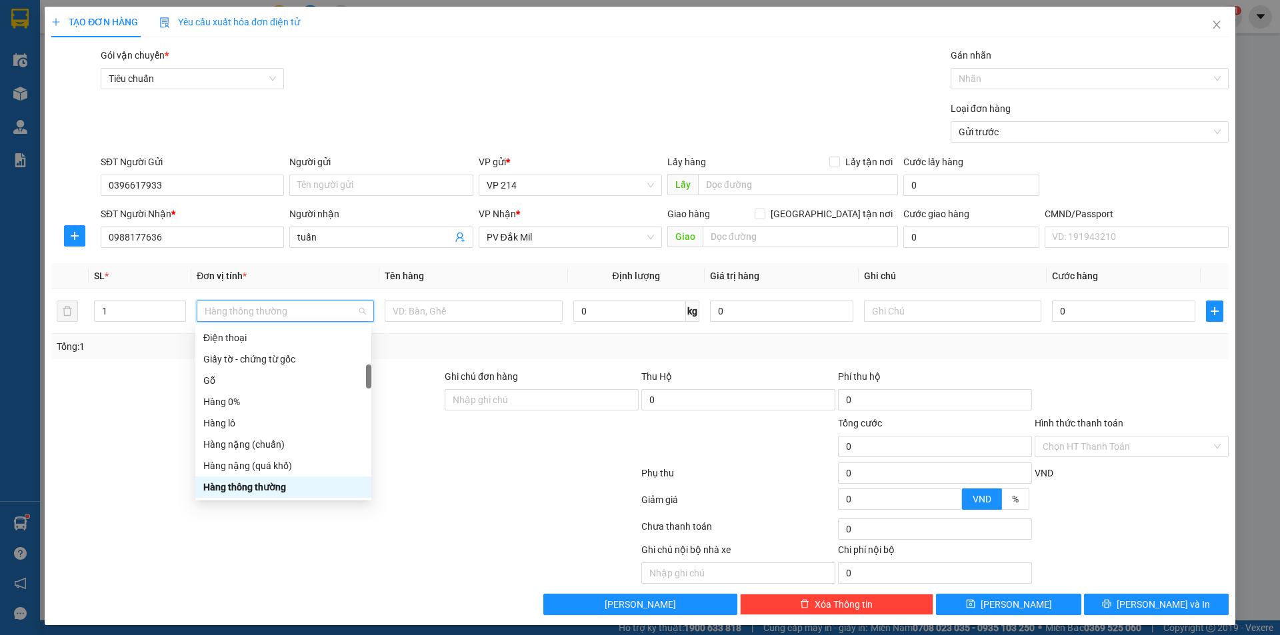
scroll to position [277, 0]
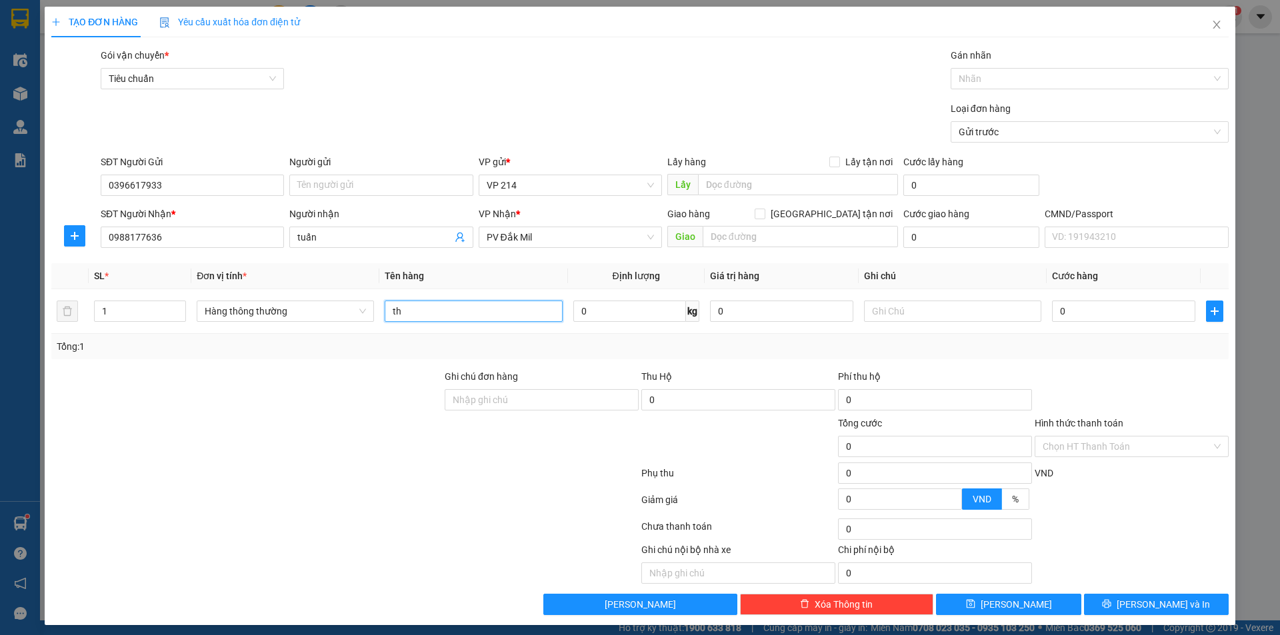
type input "t"
type input "k"
type input "mắt kính"
type input "4"
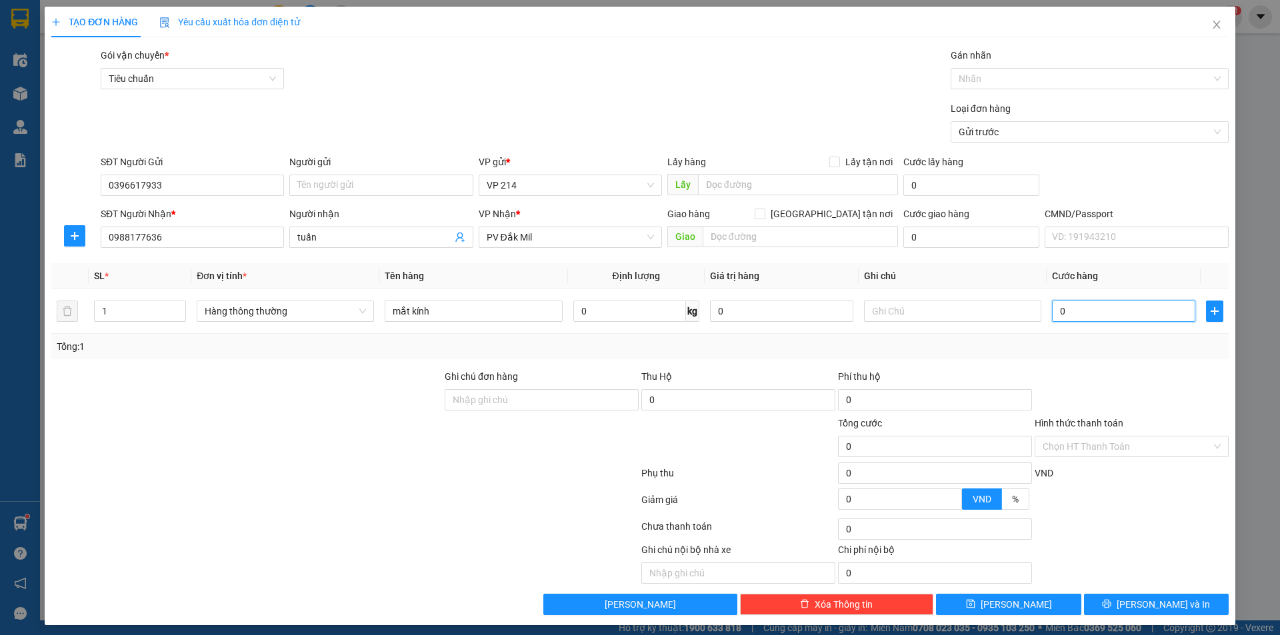
type input "4"
type input "40"
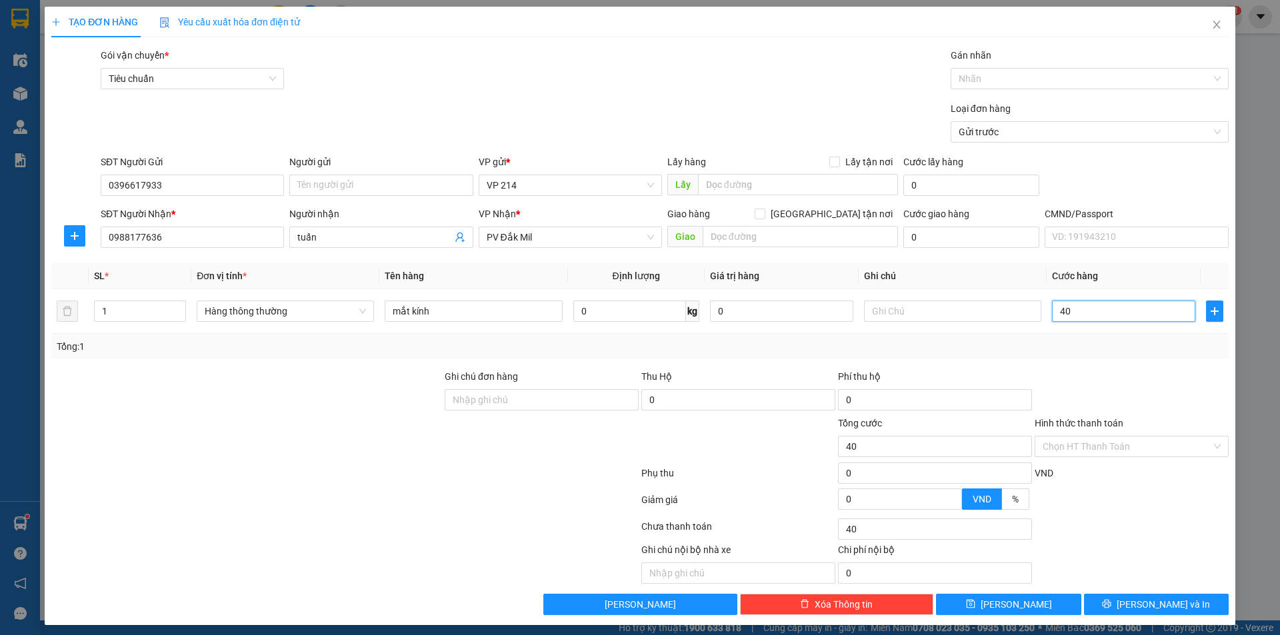
type input "400"
type input "4.000"
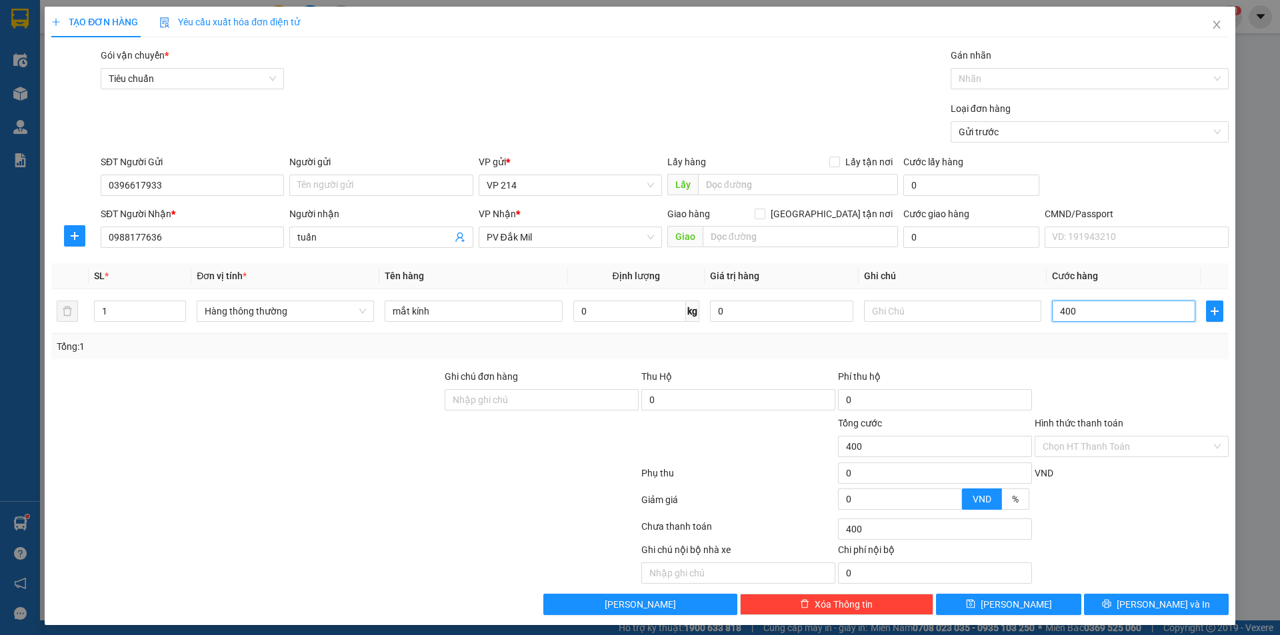
type input "4.000"
type input "40.000"
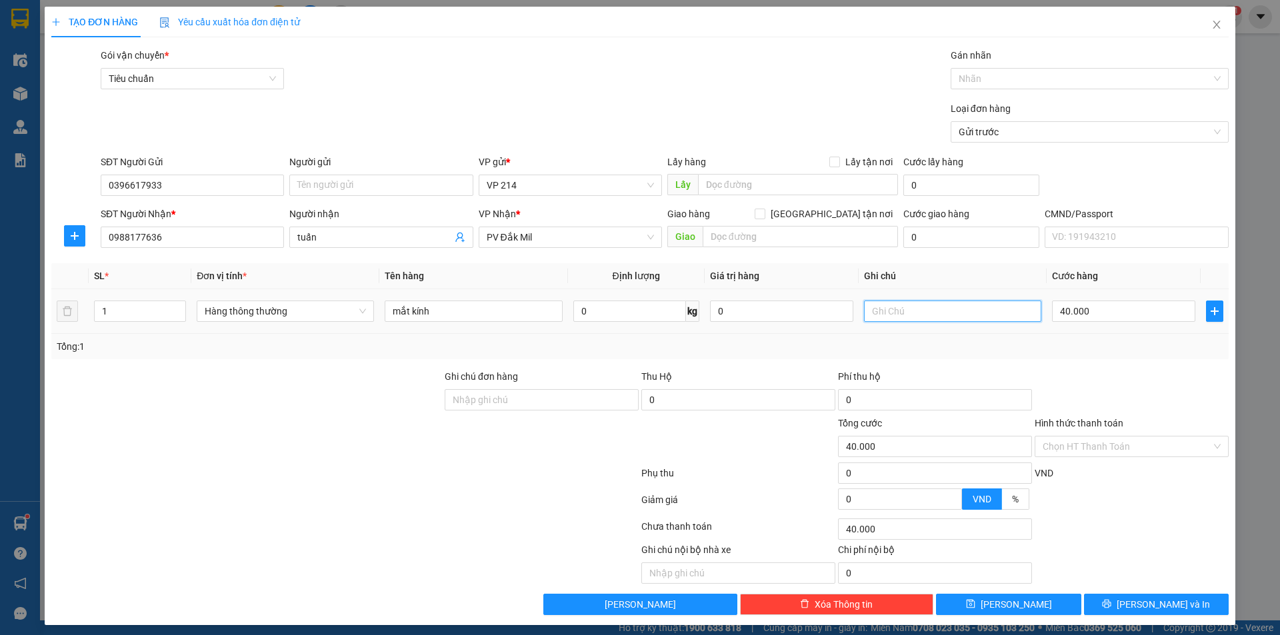
click at [889, 309] on input "text" at bounding box center [952, 311] width 177 height 21
click at [904, 308] on input "text" at bounding box center [952, 311] width 177 height 21
type input "1 T"
click at [791, 243] on input "text" at bounding box center [799, 236] width 195 height 21
click at [774, 234] on input "text" at bounding box center [799, 236] width 195 height 21
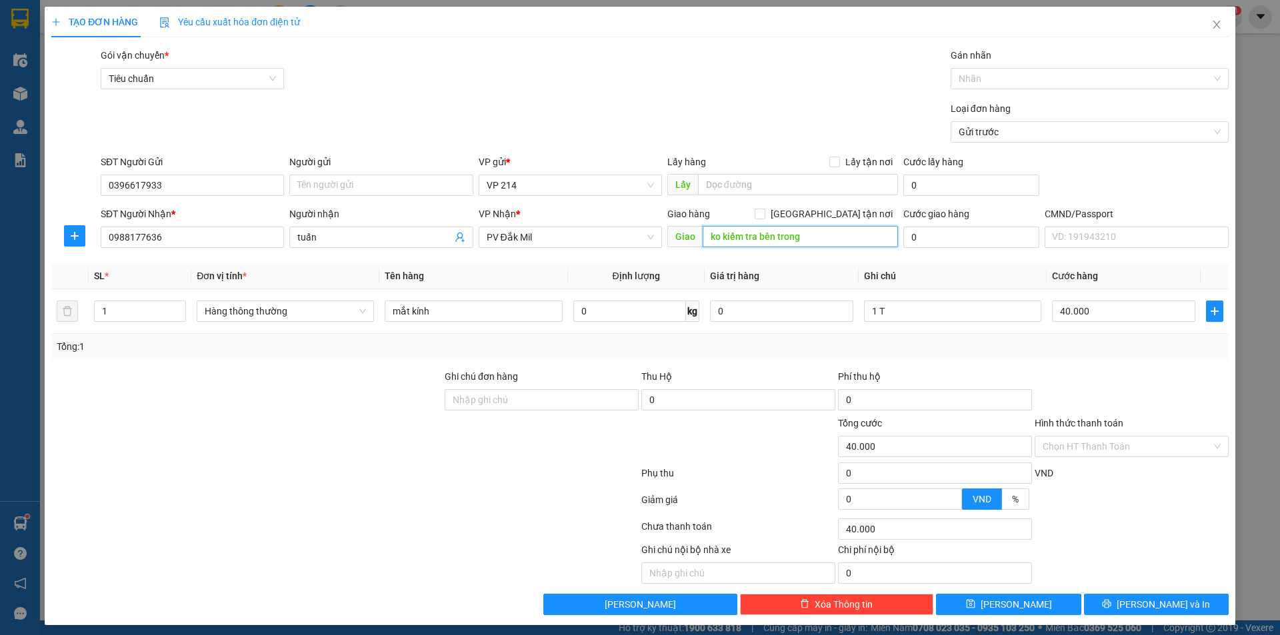
type input "ko kiểm tra bên trong"
click at [1152, 597] on span "Lưu và In" at bounding box center [1162, 604] width 93 height 15
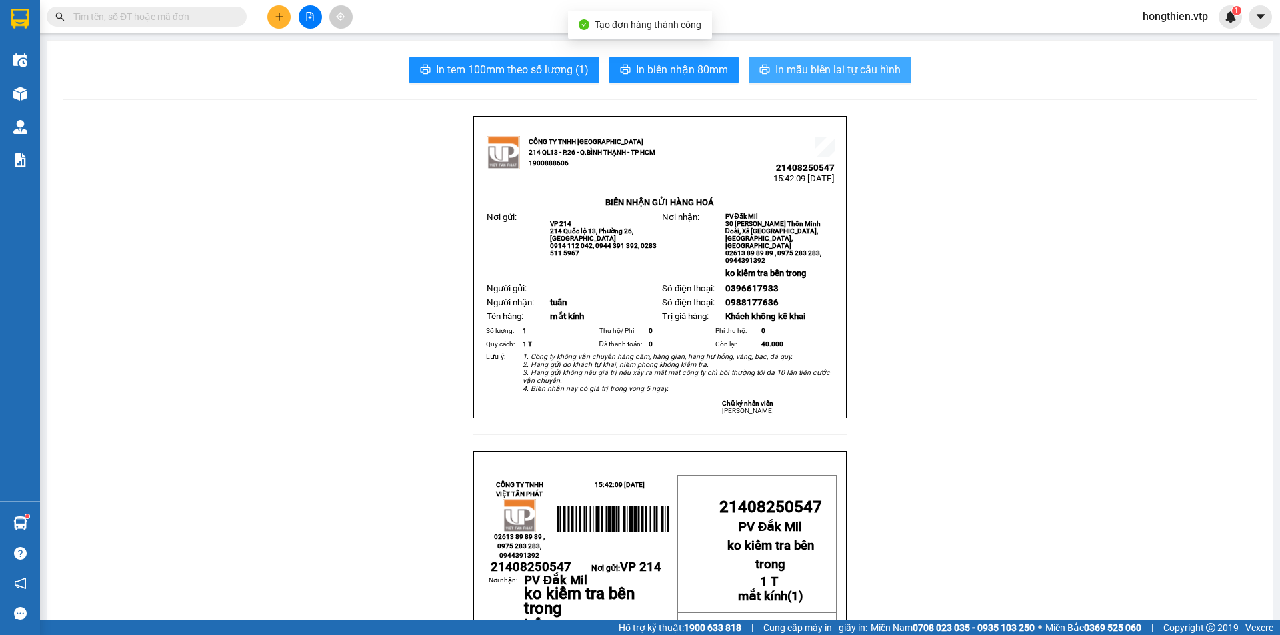
click at [816, 73] on span "In mẫu biên lai tự cấu hình" at bounding box center [837, 69] width 125 height 17
